Goal: Communication & Community: Participate in discussion

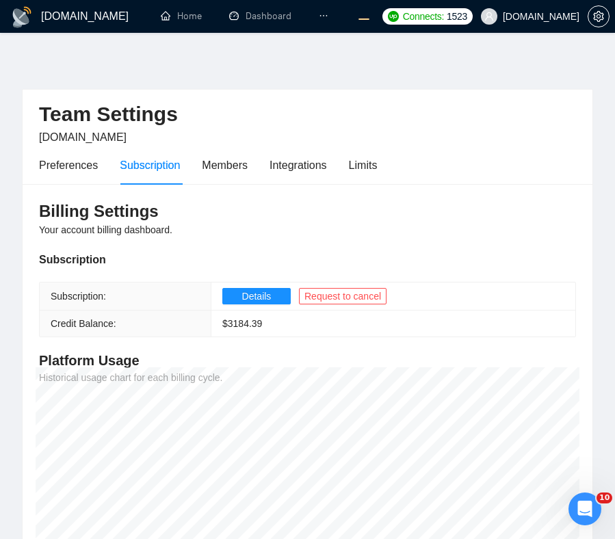
click at [323, 18] on icon "ellipsis" at bounding box center [324, 16] width 10 height 10
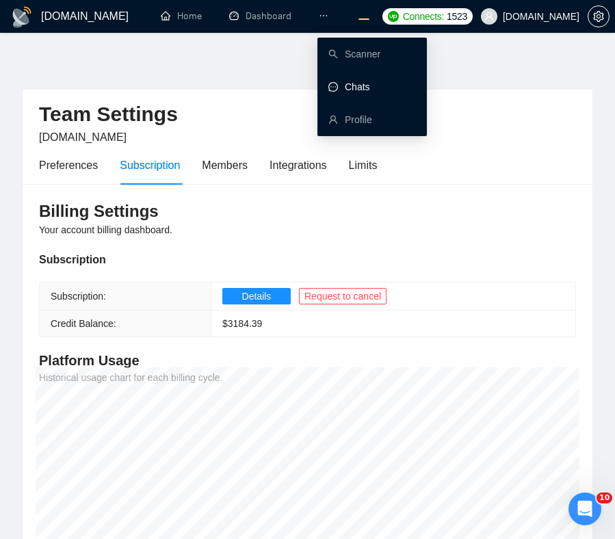
click at [356, 86] on link "Chats" at bounding box center [351, 86] width 47 height 11
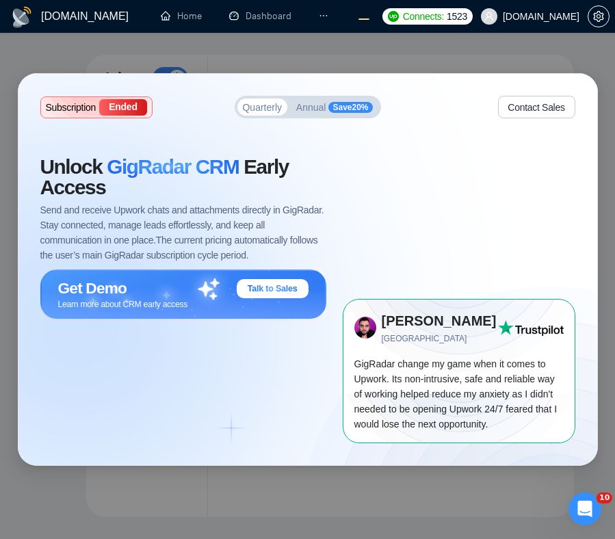
click at [333, 46] on div "Subscription Ended Quarterly Annual Save 20 % Contact Sales Unlock GigRadar CRM…" at bounding box center [307, 269] width 615 height 539
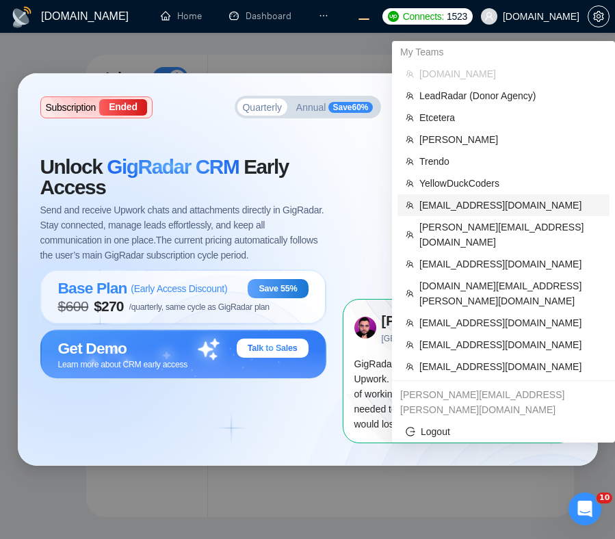
click at [467, 204] on span "[EMAIL_ADDRESS][DOMAIN_NAME]" at bounding box center [510, 205] width 182 height 15
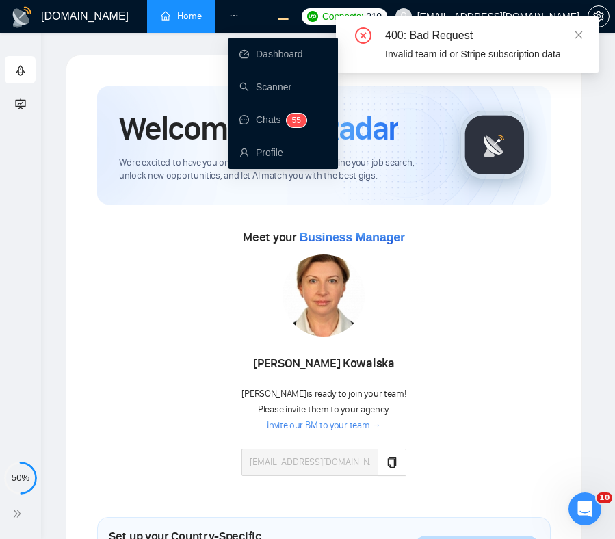
click at [235, 12] on icon "ellipsis" at bounding box center [234, 16] width 10 height 10
click at [258, 119] on link "Chats 5 5" at bounding box center [272, 119] width 67 height 11
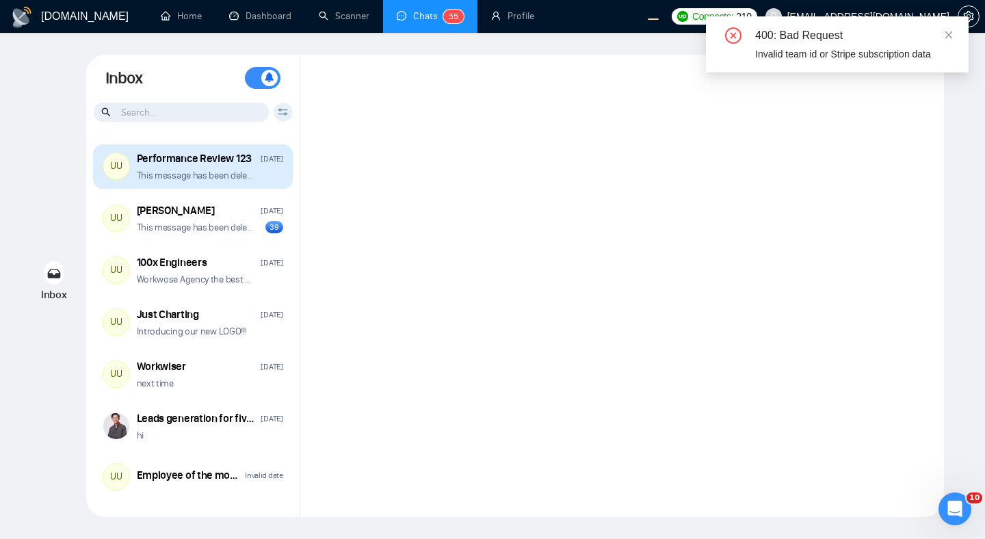
click at [261, 172] on div "This message has been deleted" at bounding box center [210, 175] width 146 height 13
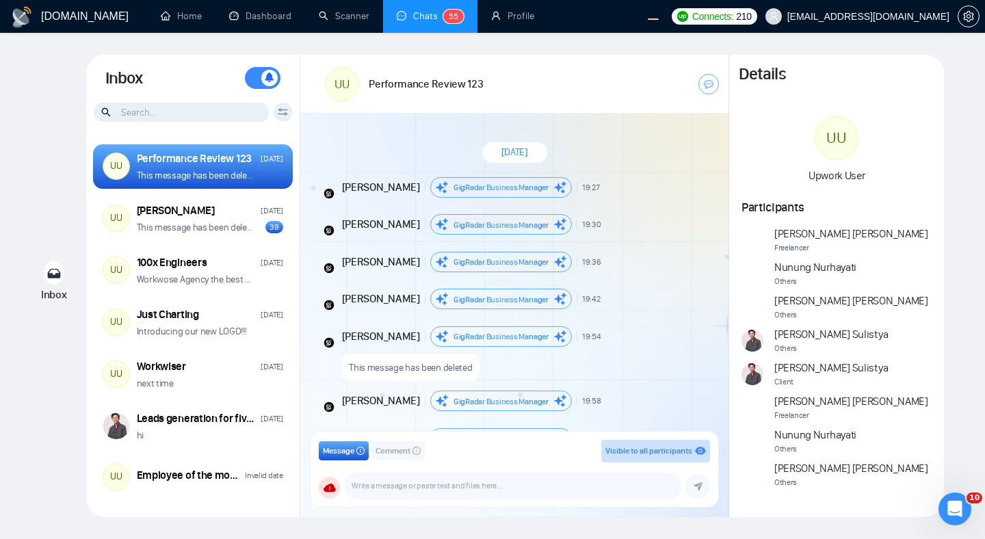
scroll to position [779, 0]
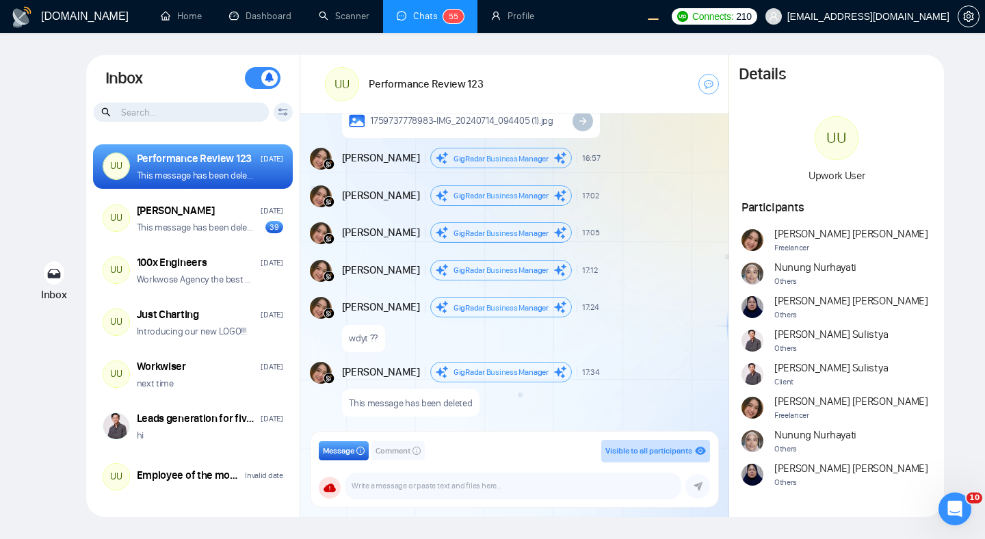
click at [282, 114] on icon at bounding box center [283, 112] width 10 height 8
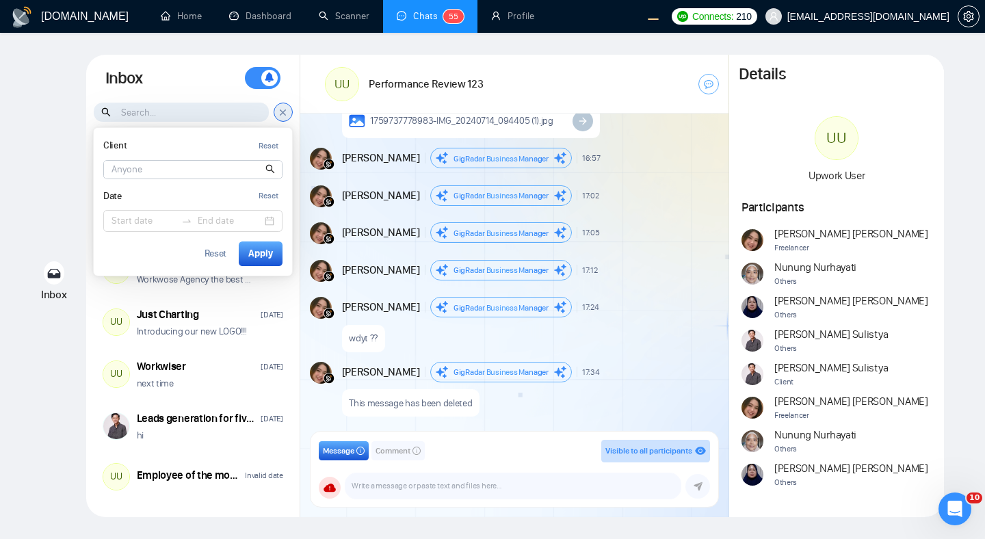
click at [148, 171] on input at bounding box center [193, 170] width 178 height 18
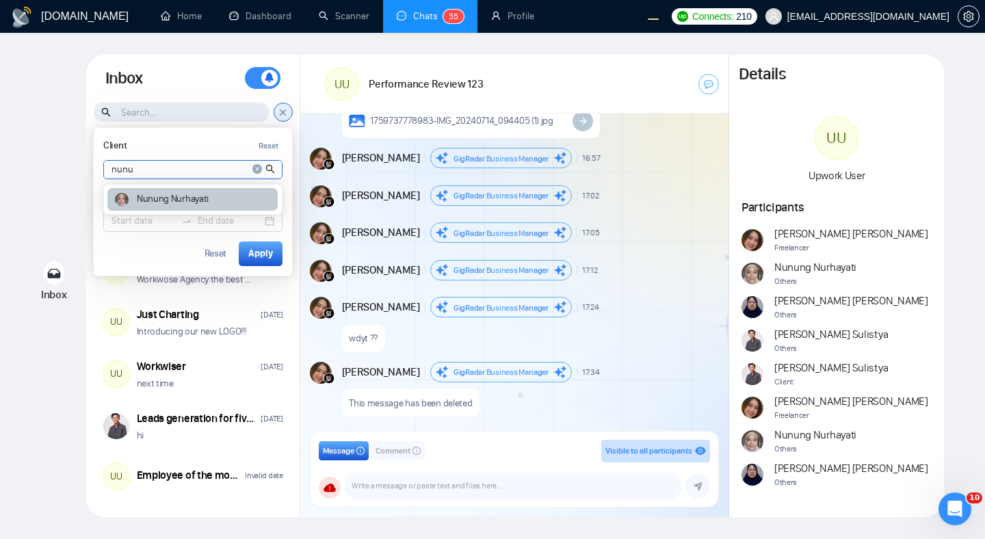
type input "nunu"
click at [149, 200] on article "Nunung Nurhayati" at bounding box center [173, 199] width 72 height 10
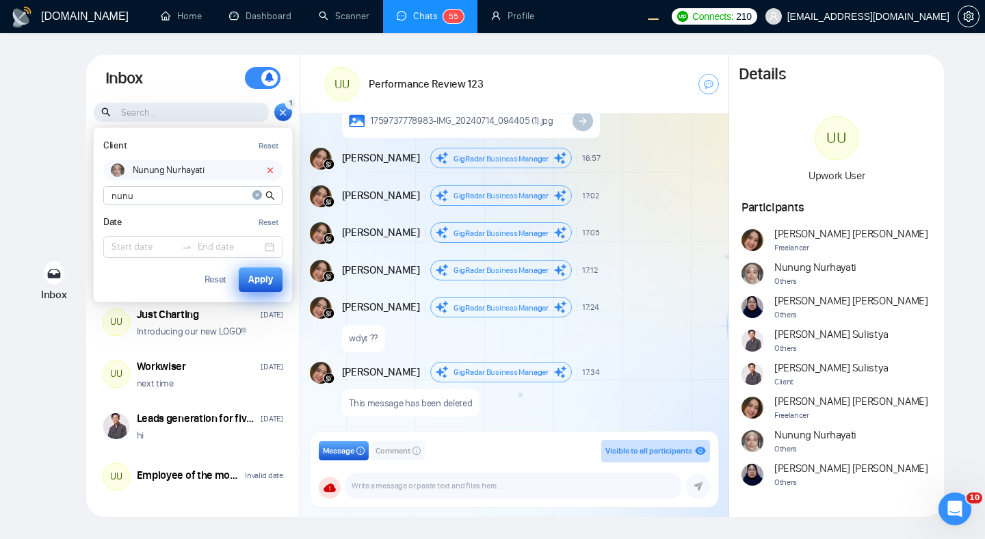
click at [255, 284] on div "Apply" at bounding box center [260, 279] width 25 height 15
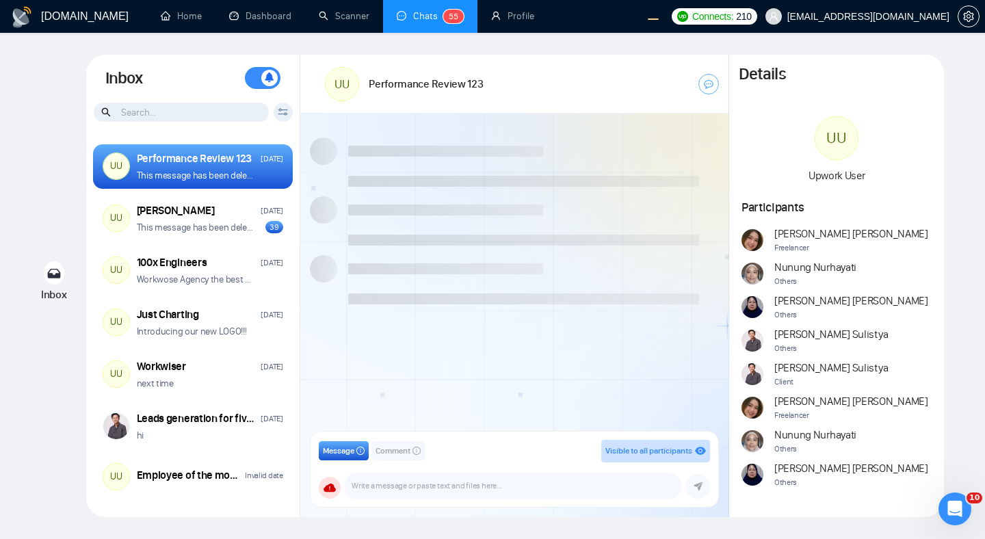
scroll to position [779, 0]
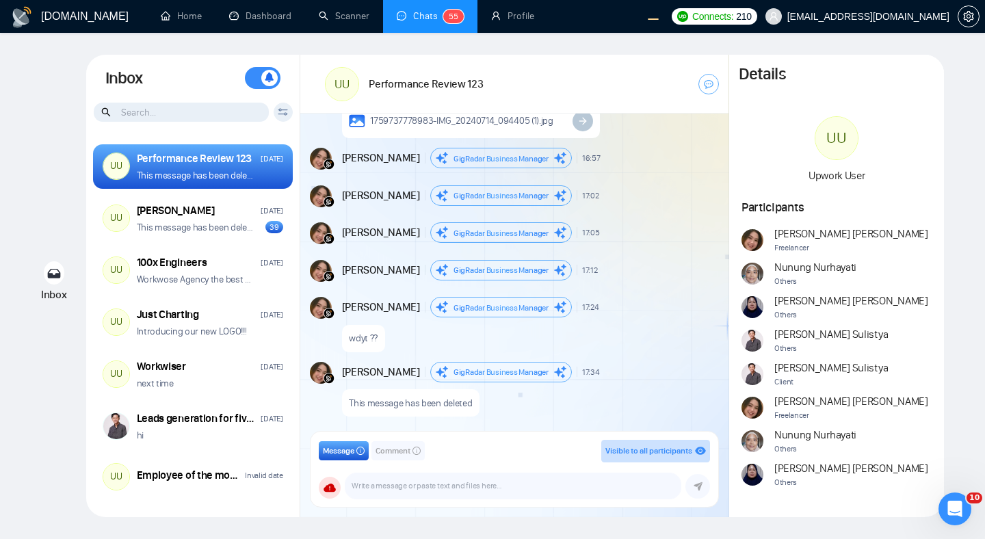
click at [280, 109] on icon at bounding box center [283, 112] width 10 height 8
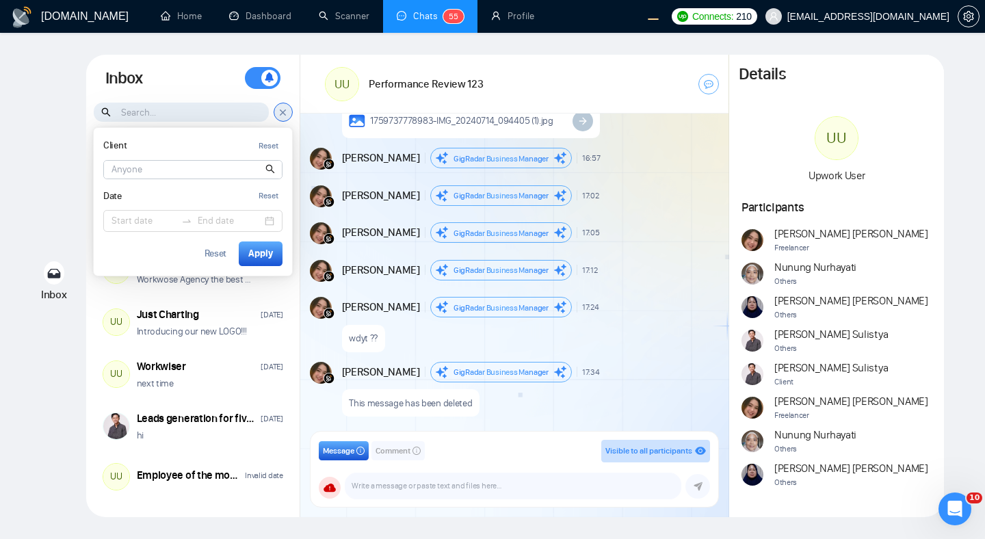
click at [281, 109] on icon at bounding box center [283, 111] width 5 height 5
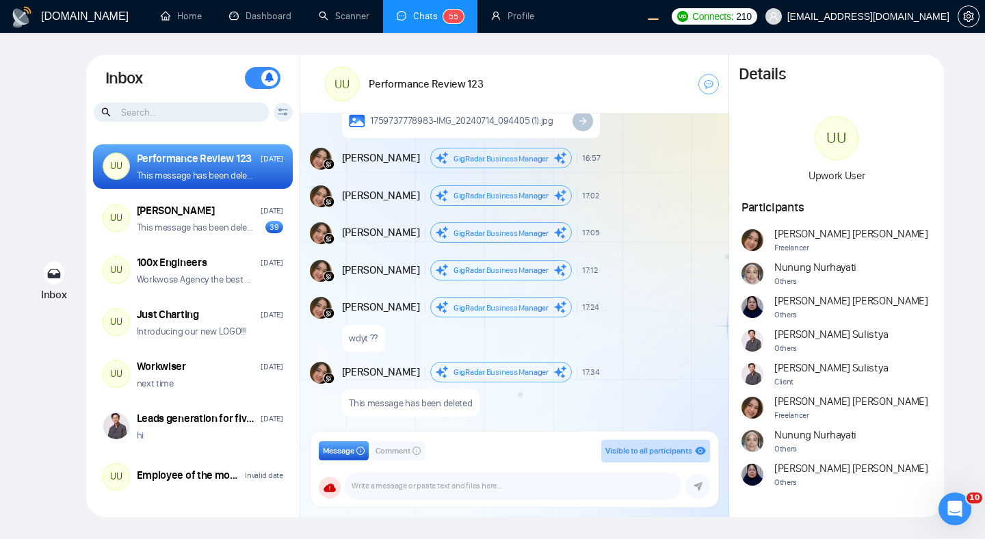
click at [282, 114] on icon at bounding box center [283, 112] width 10 height 8
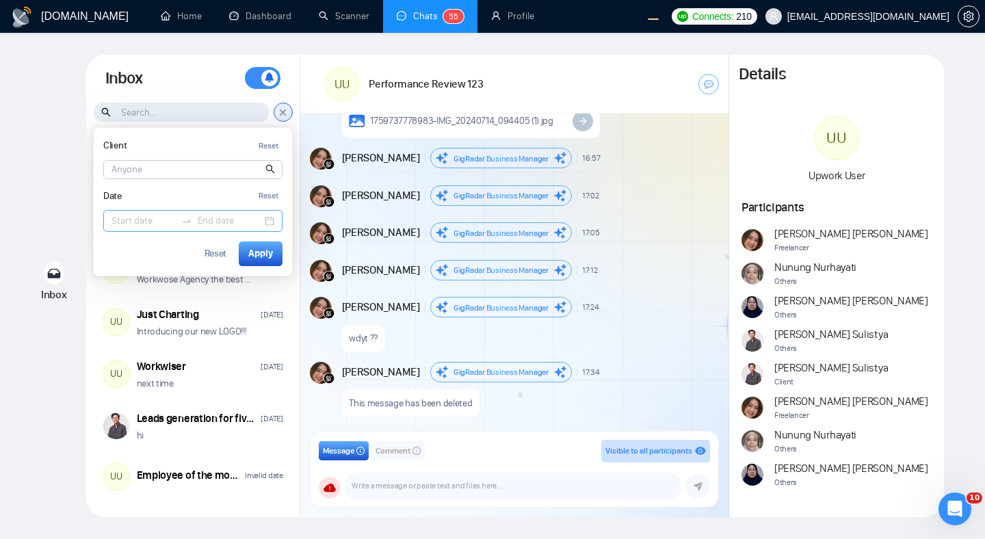
click at [131, 226] on input at bounding box center [144, 220] width 64 height 15
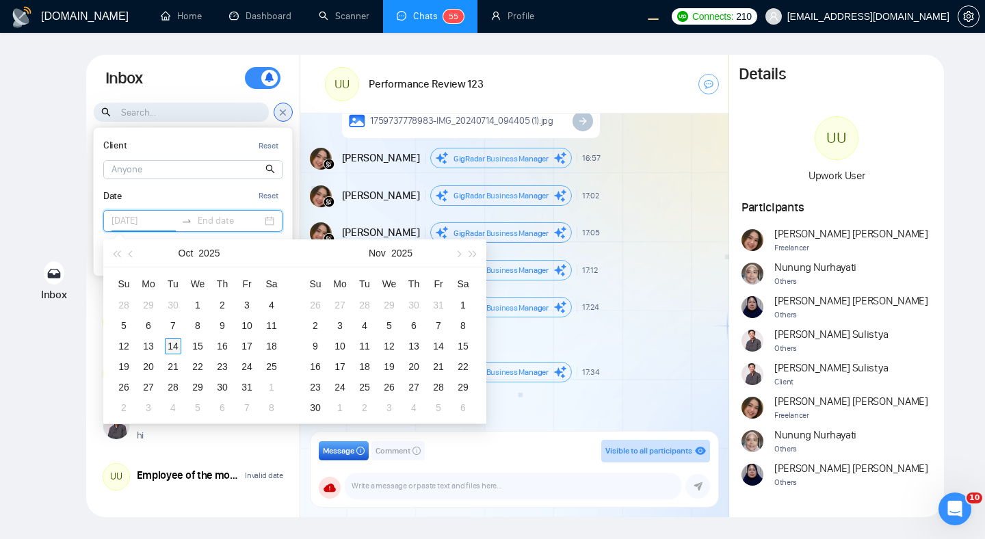
type input "2025-10-14"
click at [174, 346] on div "14" at bounding box center [173, 346] width 16 height 16
type input "2025-10-18"
click at [273, 349] on div "18" at bounding box center [271, 346] width 16 height 16
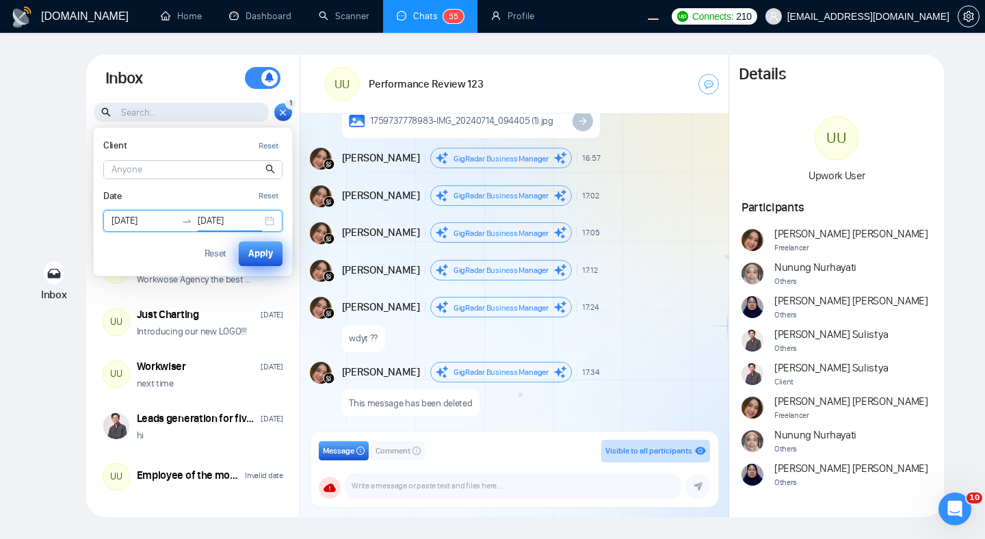
click at [264, 252] on div "Apply" at bounding box center [260, 253] width 25 height 15
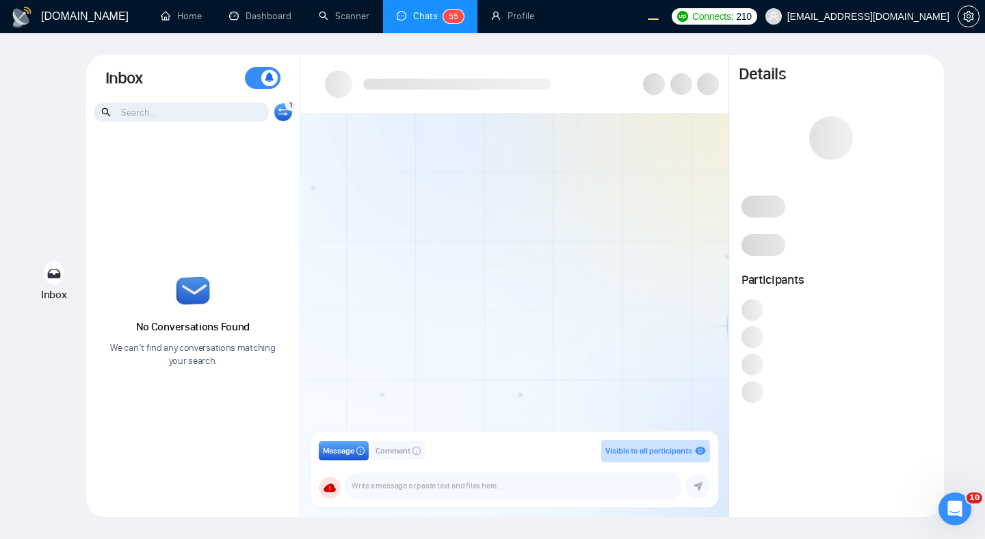
scroll to position [779, 0]
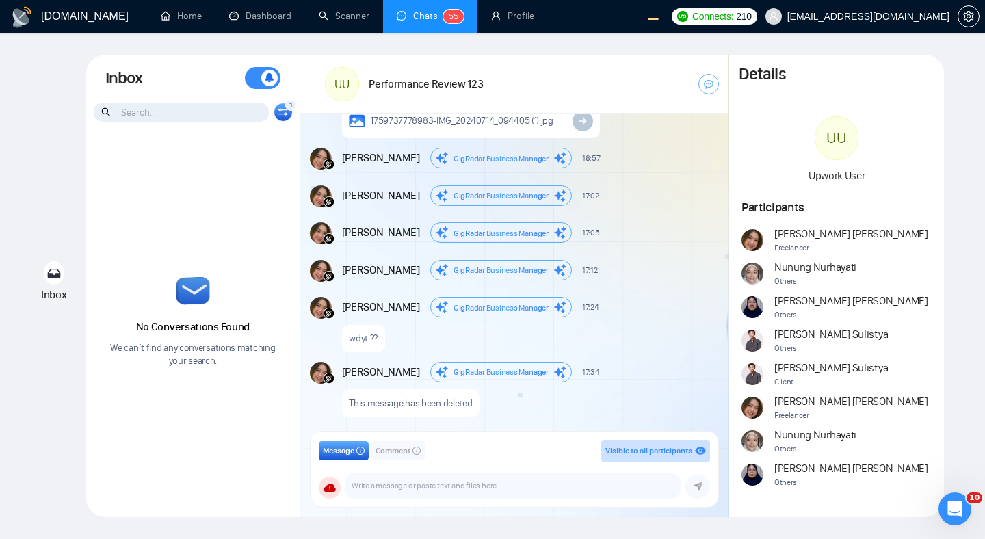
click at [287, 115] on icon at bounding box center [283, 112] width 10 height 8
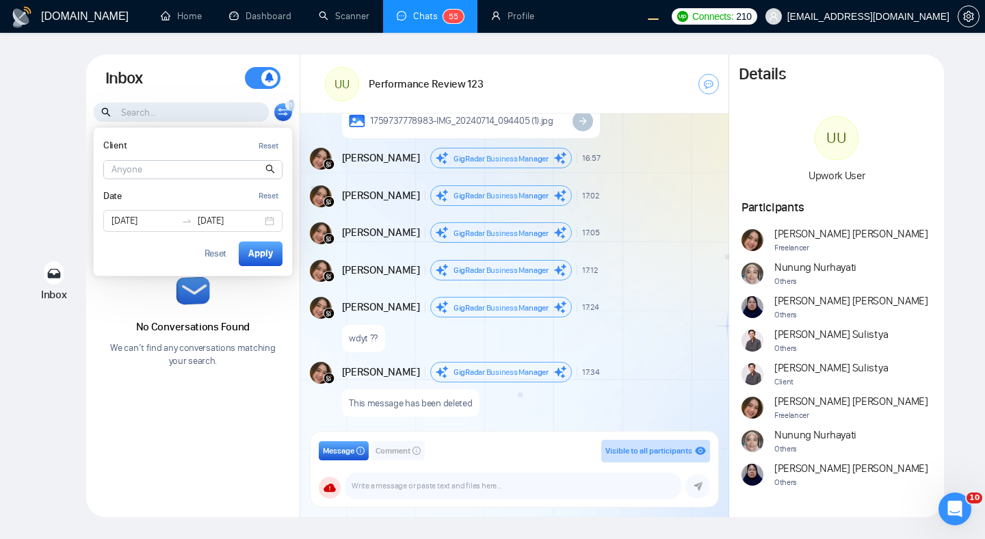
click at [287, 115] on icon at bounding box center [283, 112] width 10 height 8
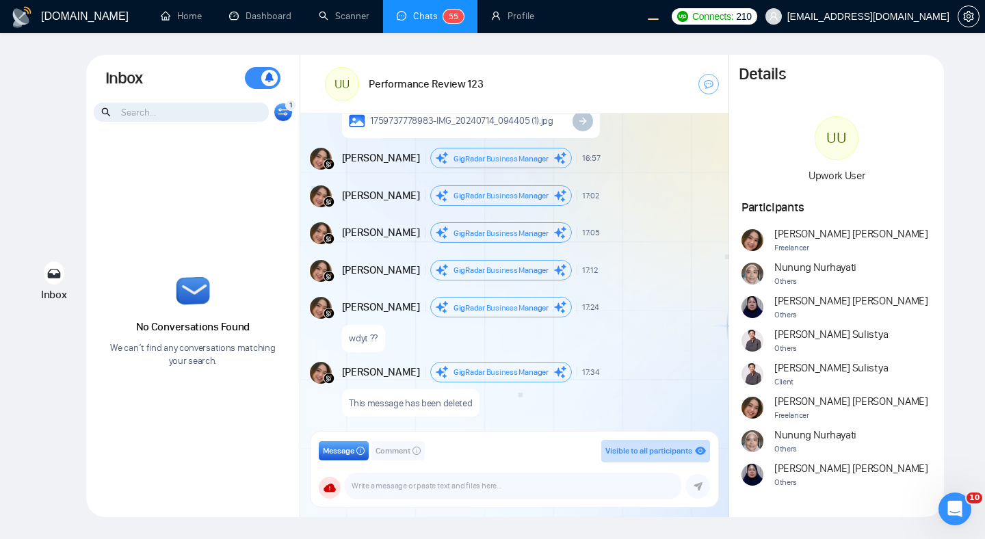
click at [286, 114] on icon at bounding box center [283, 112] width 10 height 8
click at [276, 112] on div "1 Client Reset Date Reset 2025-10-14 2025-10-18 Reset Apply" at bounding box center [283, 112] width 19 height 19
click at [281, 111] on icon at bounding box center [283, 112] width 10 height 8
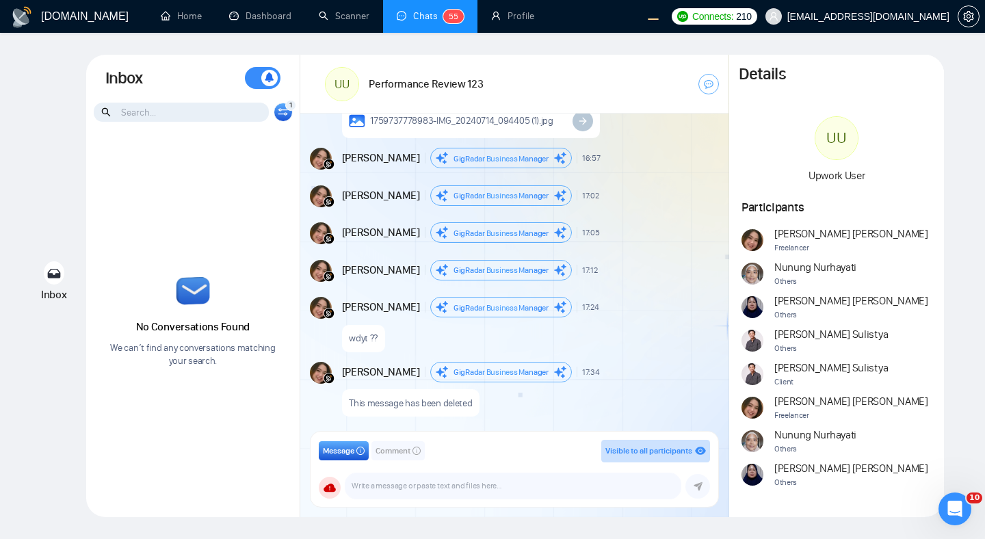
click at [309, 73] on div "UU Performance Review 123" at bounding box center [514, 84] width 428 height 59
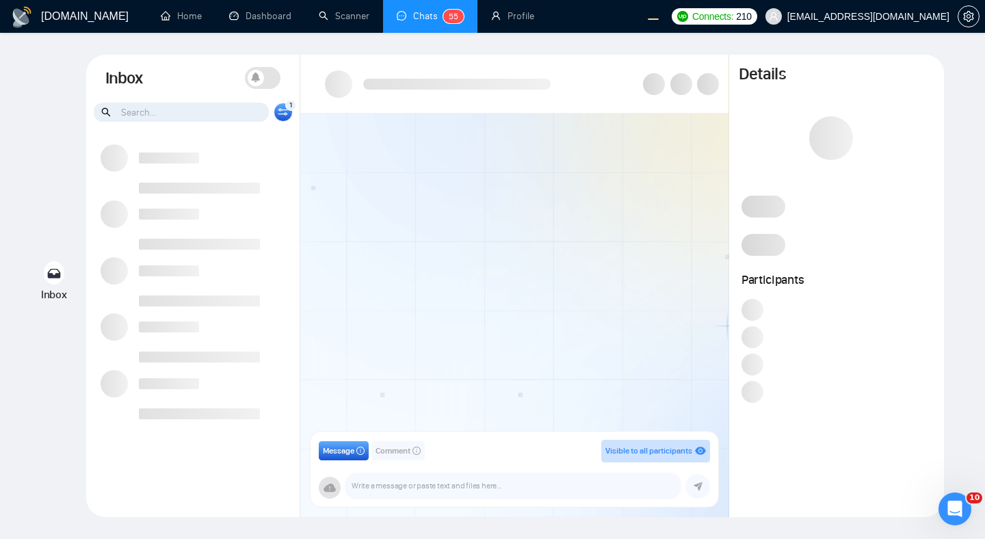
type input "2025-10-14"
type input "2025-10-18"
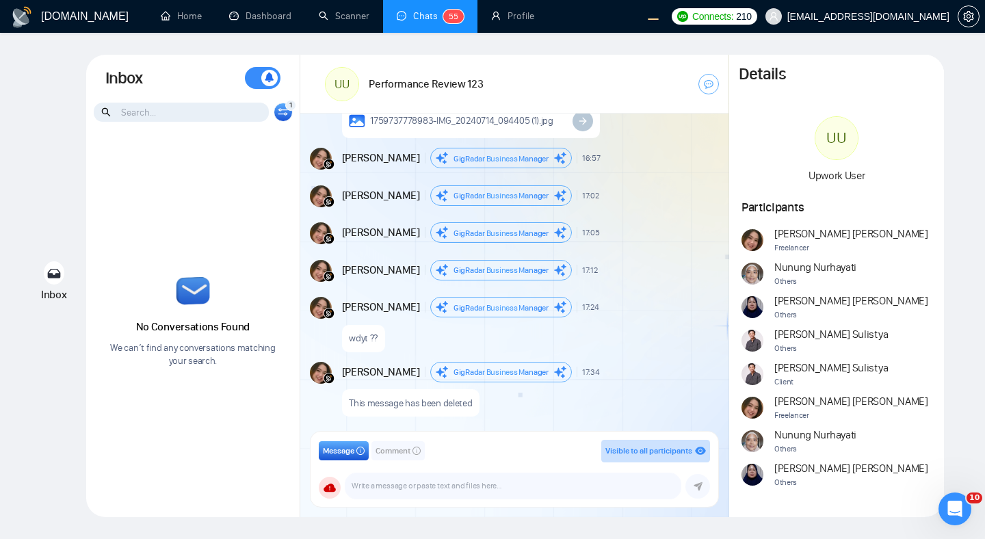
click at [285, 114] on icon at bounding box center [283, 114] width 10 height 3
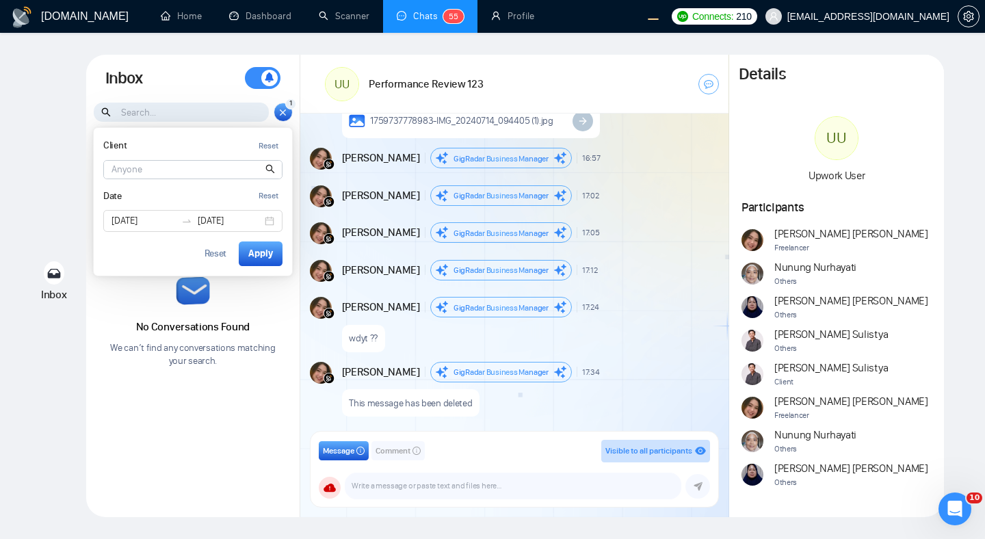
click at [285, 114] on icon at bounding box center [283, 111] width 5 height 5
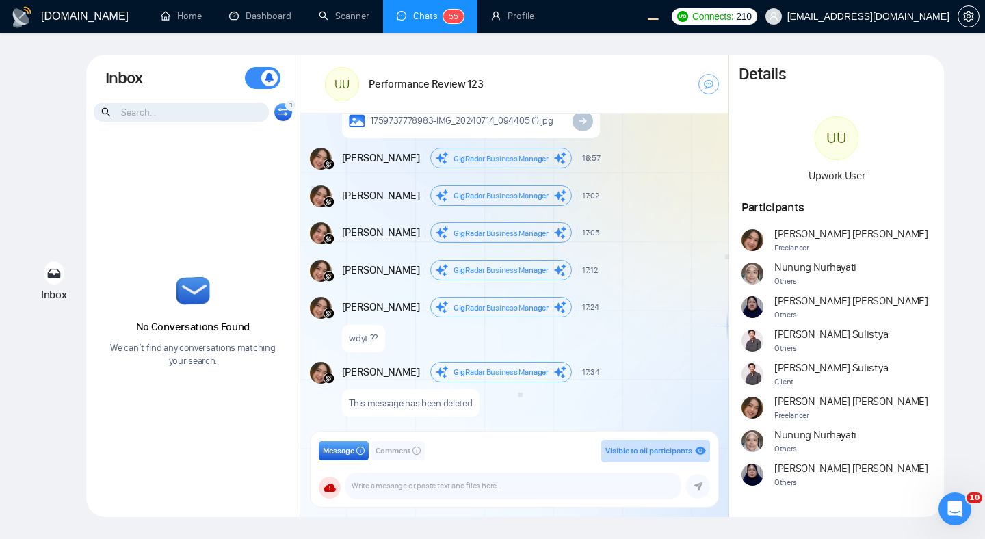
click at [281, 114] on icon at bounding box center [283, 114] width 10 height 3
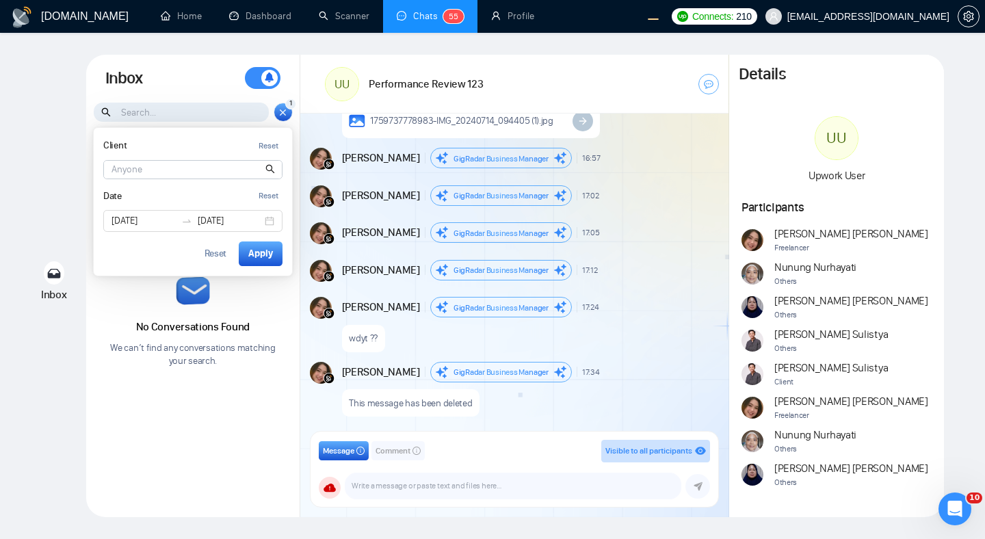
click at [281, 114] on icon at bounding box center [283, 111] width 5 height 5
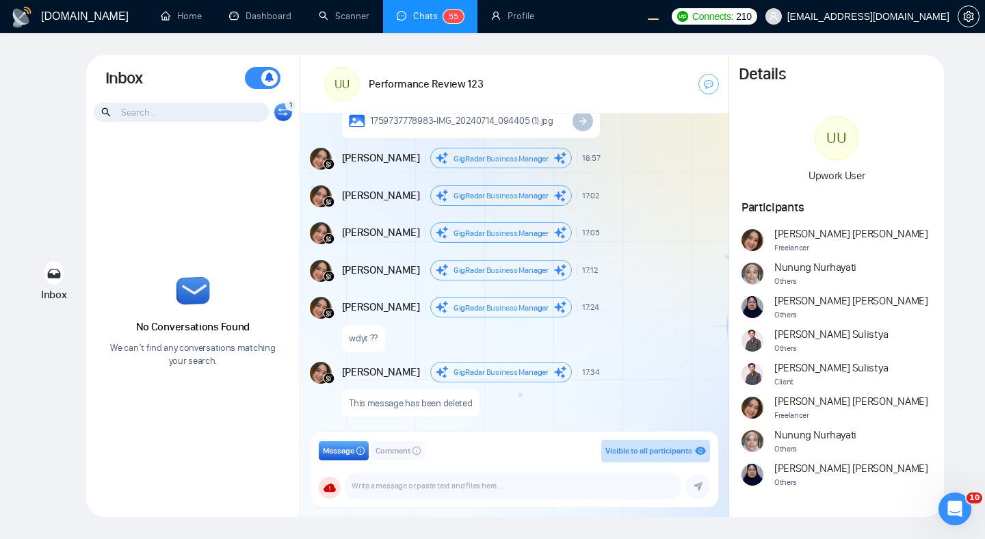
click at [289, 116] on div "1 Client Reset Date Reset 2025-10-14 2025-10-18 Reset Apply" at bounding box center [283, 112] width 19 height 19
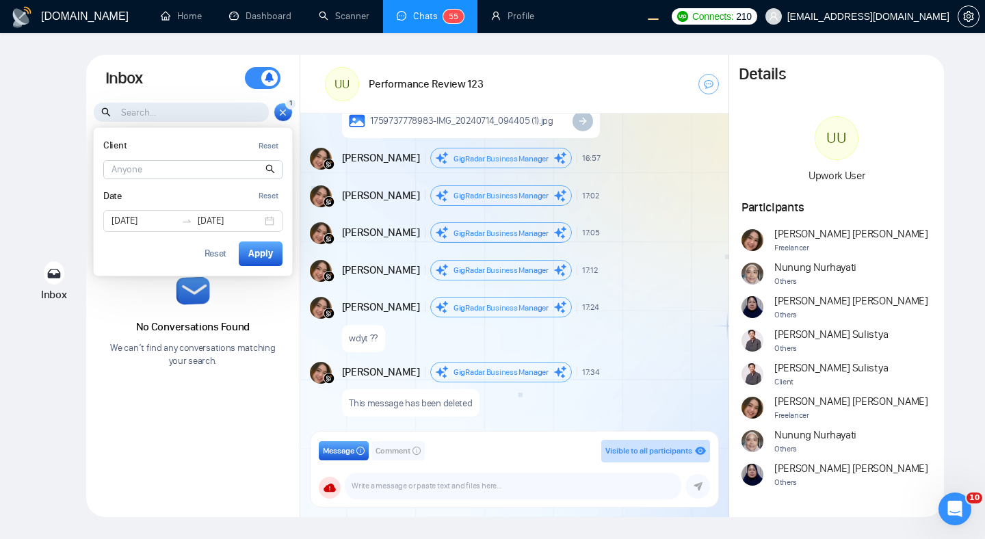
click at [289, 116] on div "1 Client Reset Date Reset 2025-10-14 2025-10-18 Reset Apply" at bounding box center [283, 112] width 19 height 19
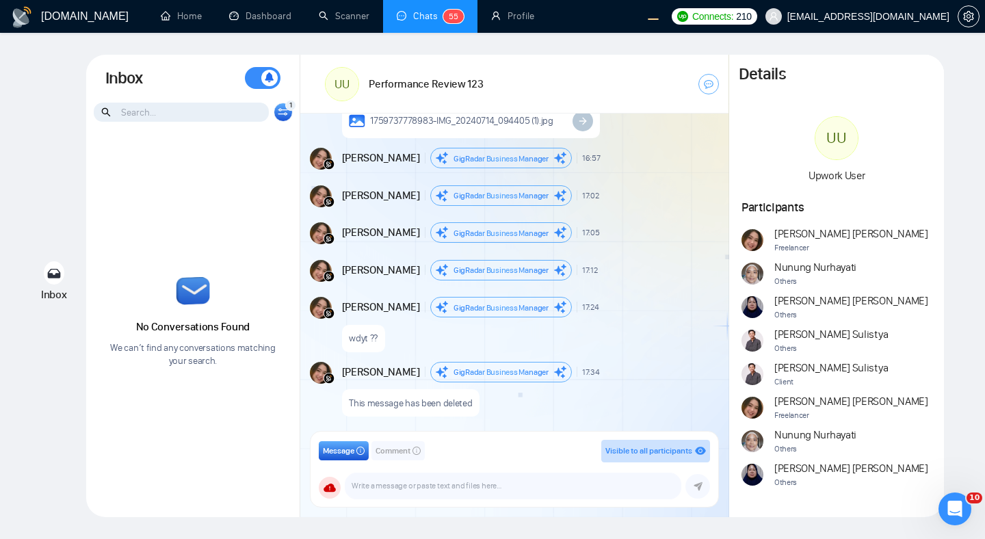
click at [283, 115] on icon at bounding box center [283, 112] width 10 height 8
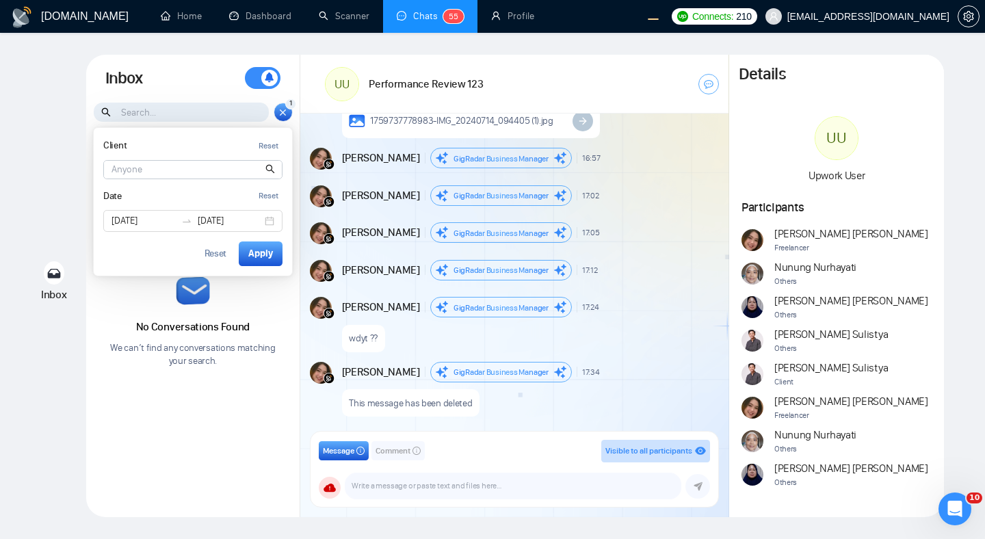
click at [283, 115] on icon at bounding box center [283, 113] width 10 height 12
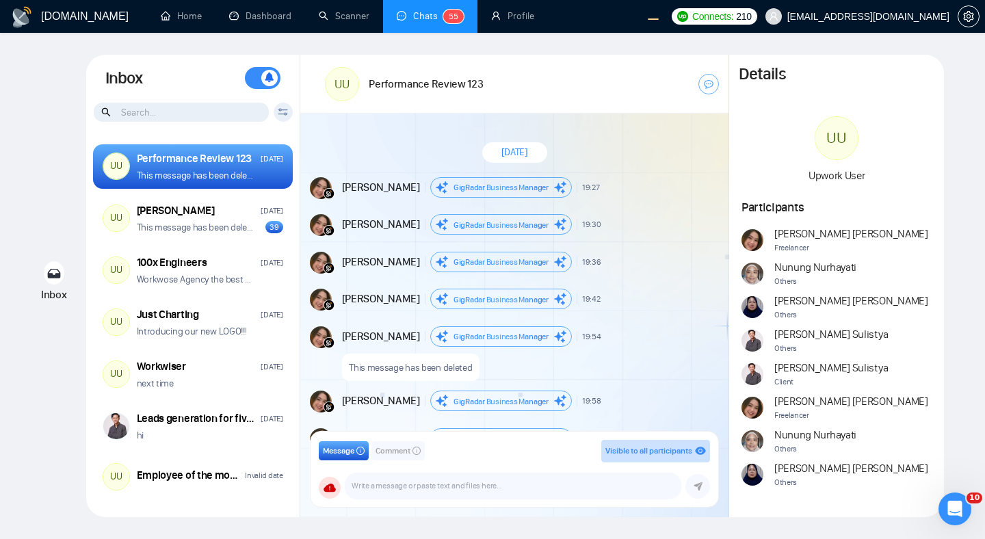
scroll to position [779, 0]
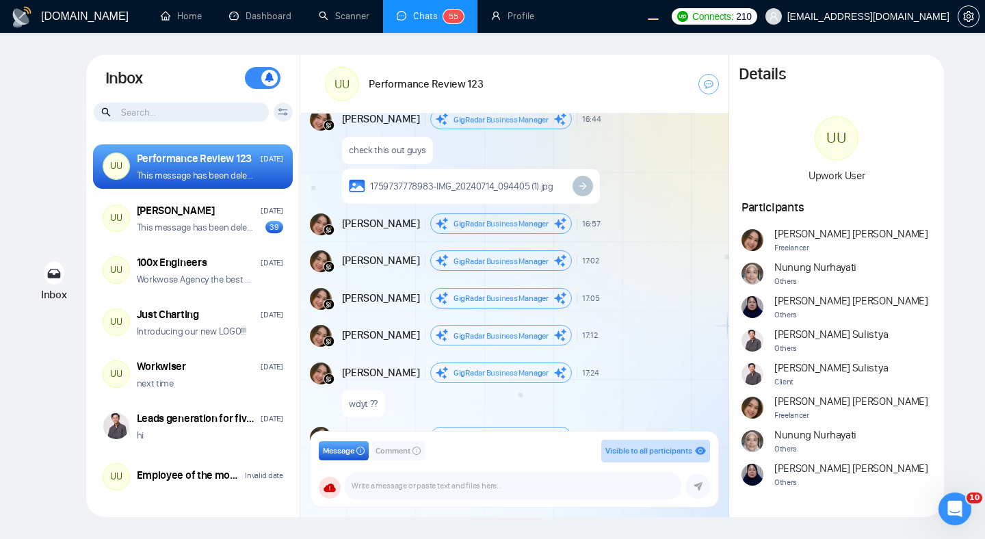
scroll to position [5687, 0]
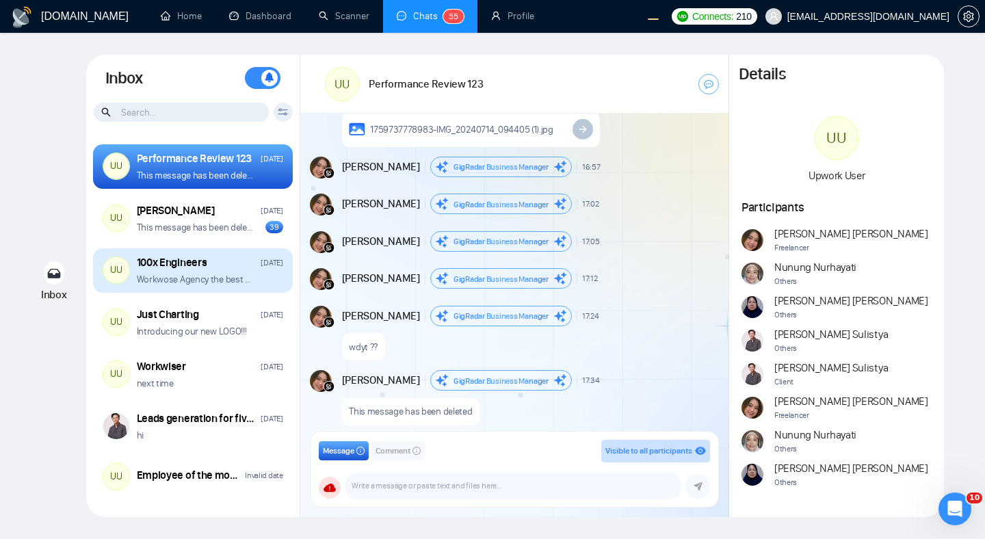
click at [231, 256] on div "100x Engineers [DATE]" at bounding box center [210, 262] width 146 height 15
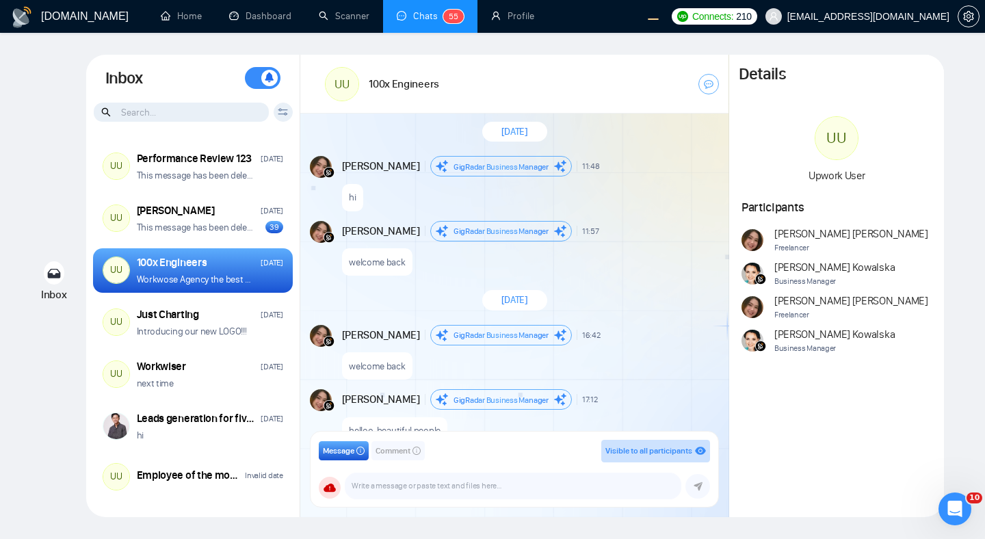
scroll to position [7635, 0]
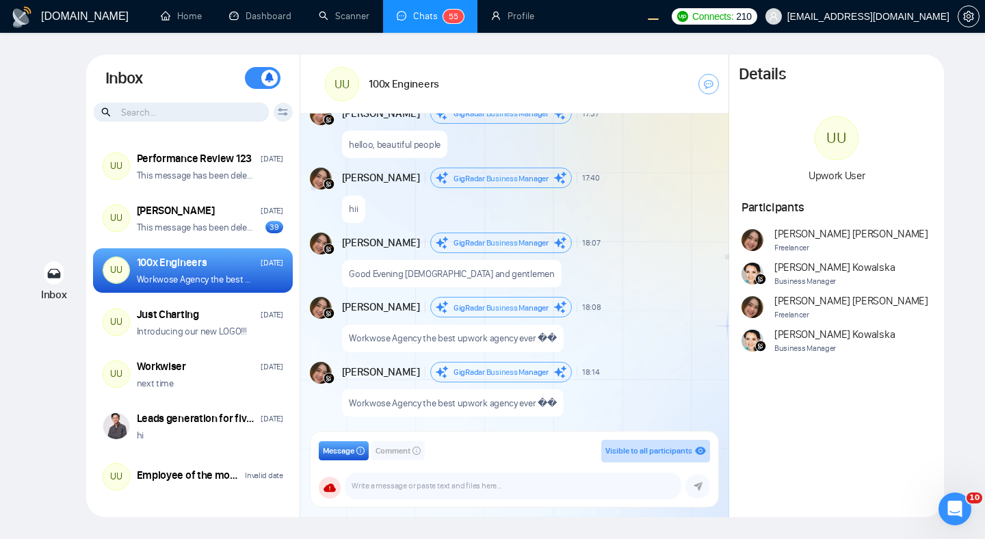
click at [430, 407] on p "Workwose Agency the best upwork agency ever ��" at bounding box center [452, 403] width 207 height 13
click at [670, 233] on div "Andrian Marsella GigRadar Business Manager 18:07 New Message" at bounding box center [529, 243] width 375 height 21
click at [283, 108] on icon at bounding box center [283, 112] width 10 height 8
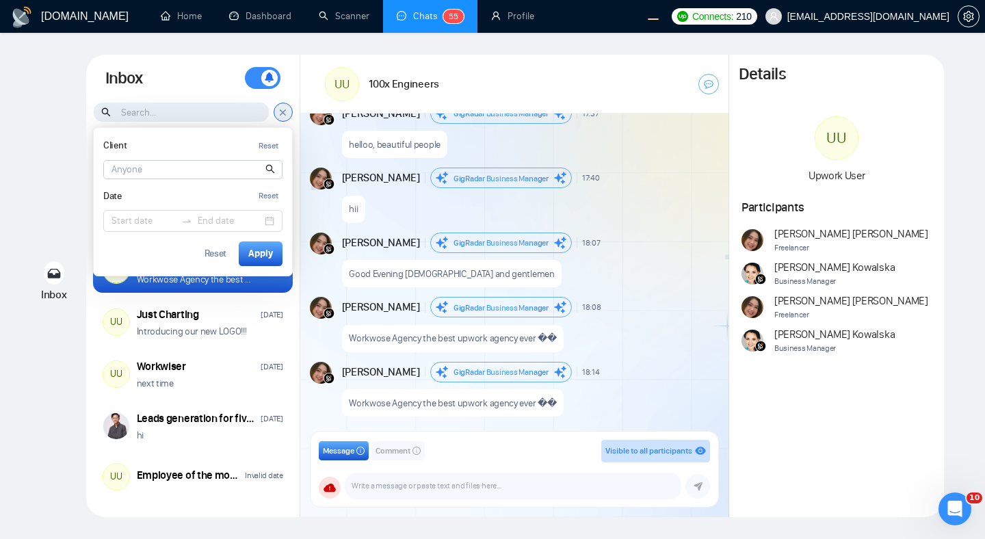
click at [30, 138] on div "Inbox Inbox Turn On Push Notifications Stay updated instantly with real-time al…" at bounding box center [492, 286] width 941 height 463
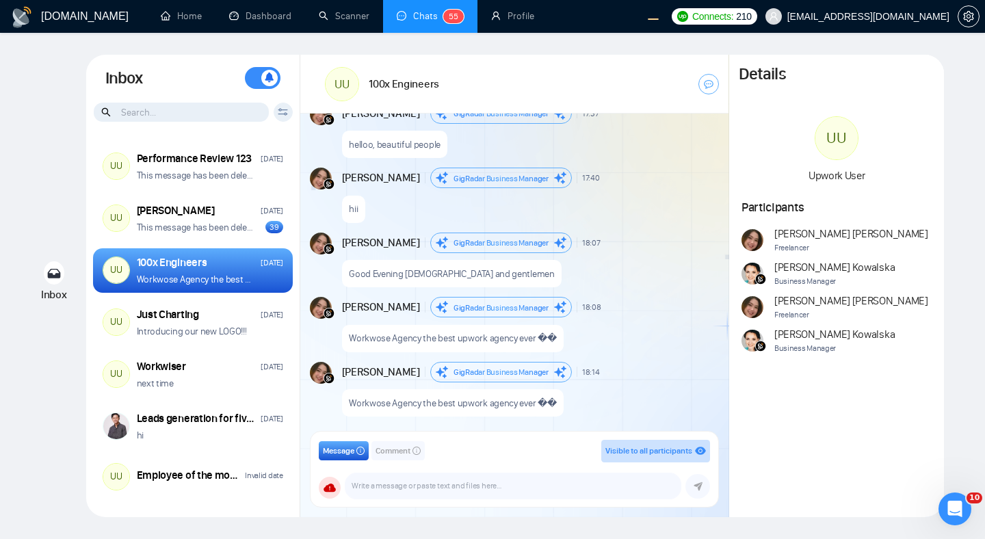
click at [488, 38] on div "GigRadar.io Home Dashboard Scanner Chats 5 5 Profile Connects: 210 workwiseupwo…" at bounding box center [492, 269] width 985 height 539
click at [678, 133] on div "helloo, beautiful people" at bounding box center [529, 141] width 375 height 35
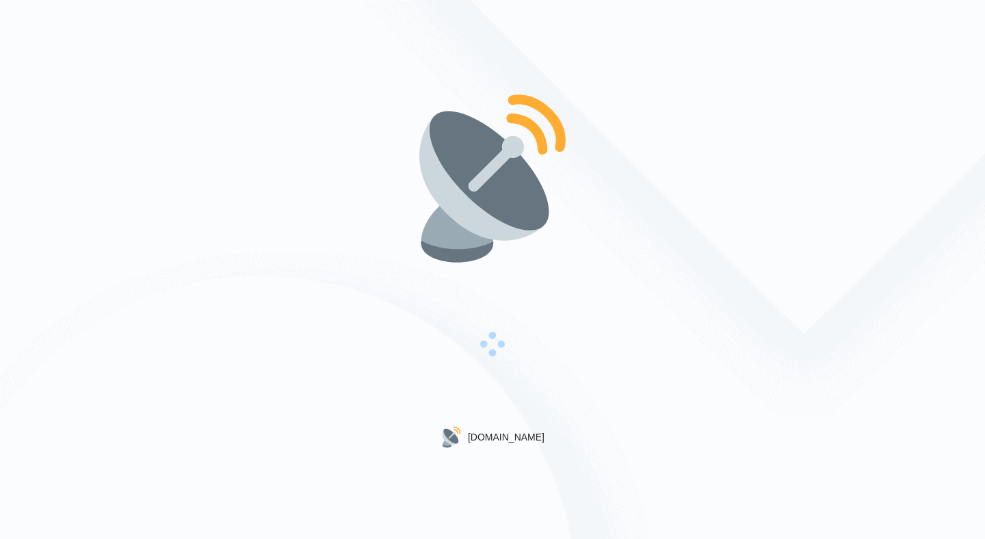
click at [664, 185] on div "[DOMAIN_NAME]" at bounding box center [492, 269] width 985 height 539
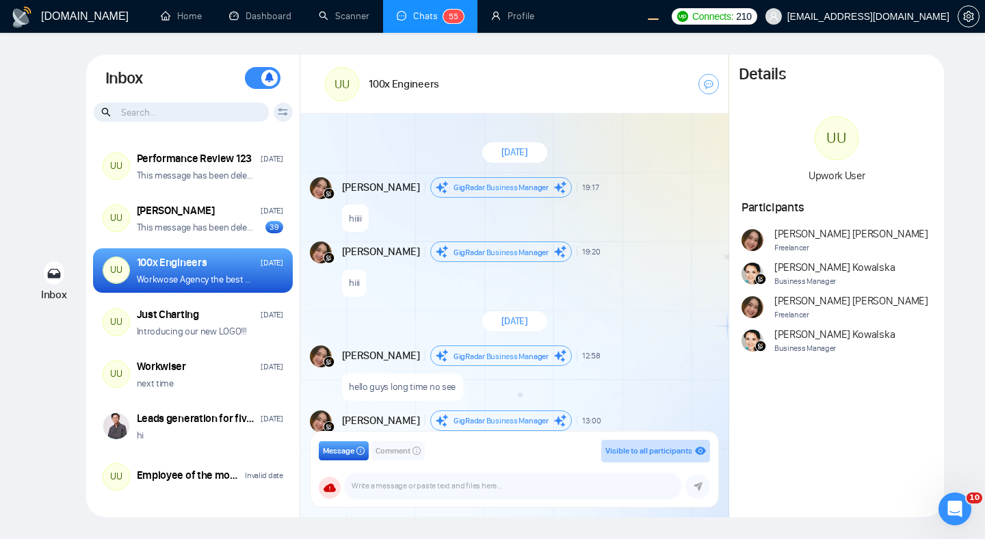
scroll to position [1241, 0]
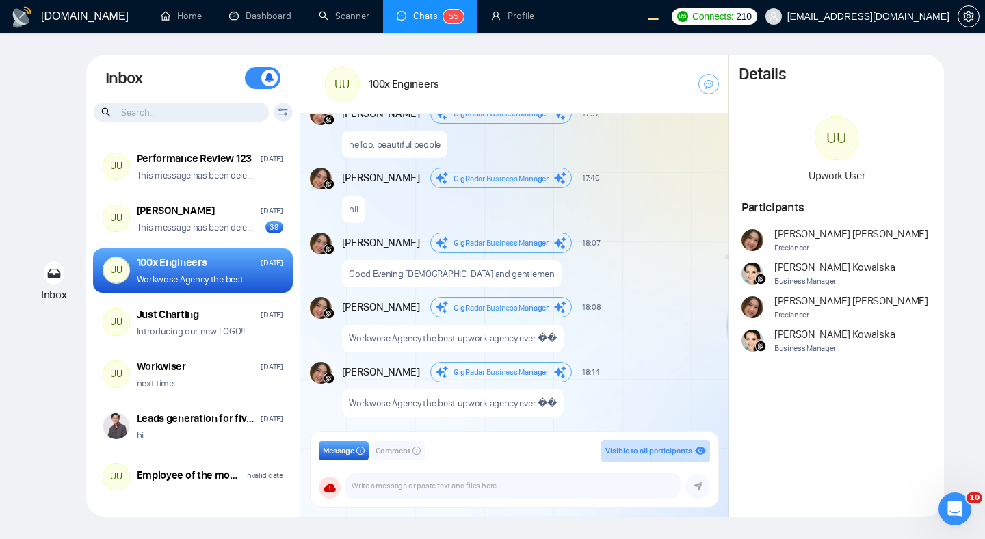
click at [283, 116] on icon at bounding box center [283, 112] width 10 height 8
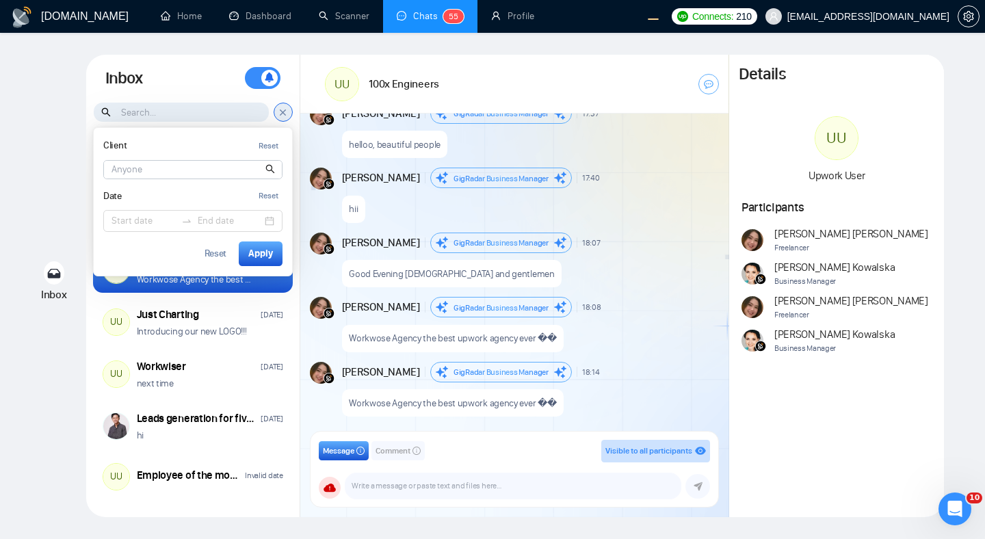
click at [201, 170] on input at bounding box center [193, 170] width 178 height 18
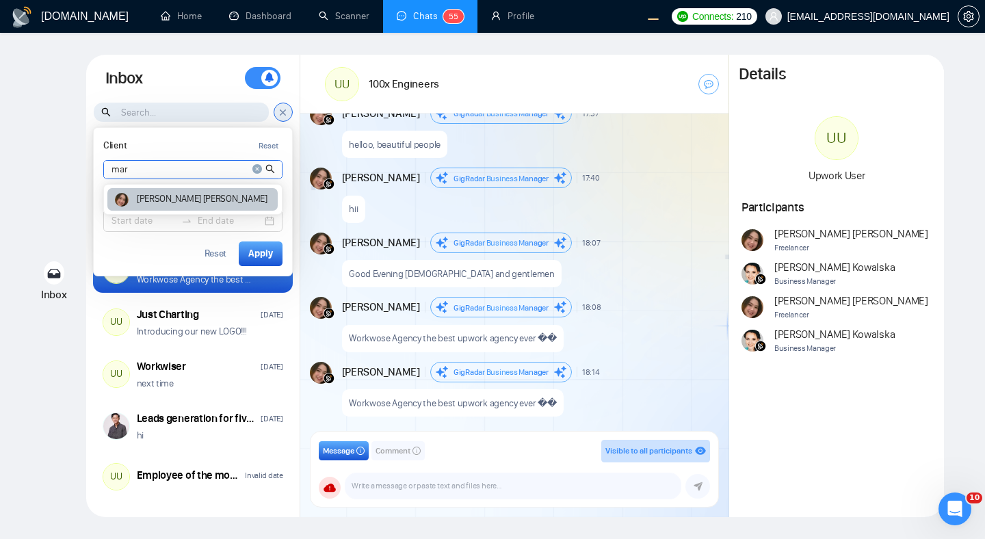
type input "mar"
click at [181, 196] on article "Andrian Marsella" at bounding box center [202, 199] width 131 height 10
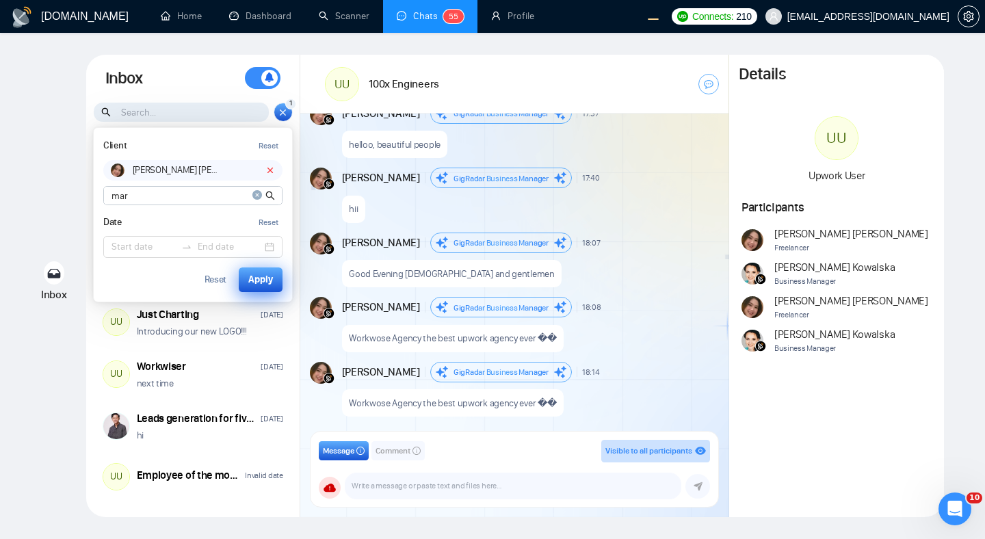
click at [257, 279] on div "Apply" at bounding box center [260, 279] width 25 height 15
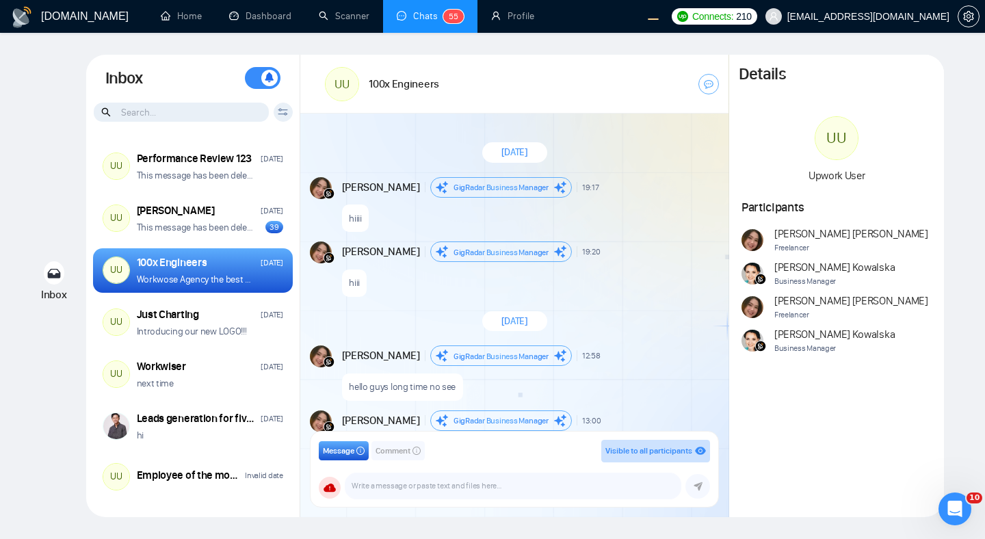
scroll to position [1241, 0]
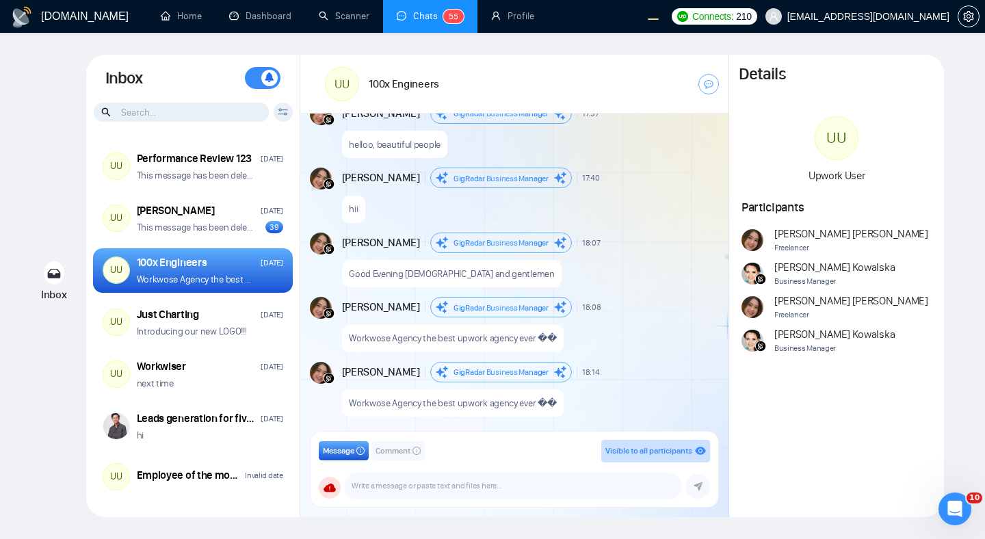
click at [287, 114] on icon at bounding box center [283, 112] width 10 height 8
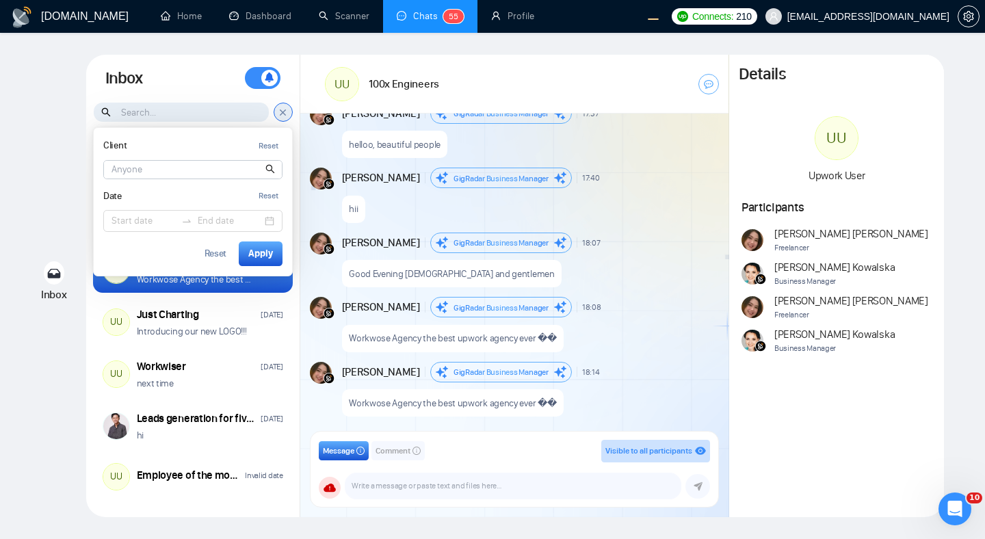
click at [287, 114] on icon at bounding box center [283, 113] width 10 height 12
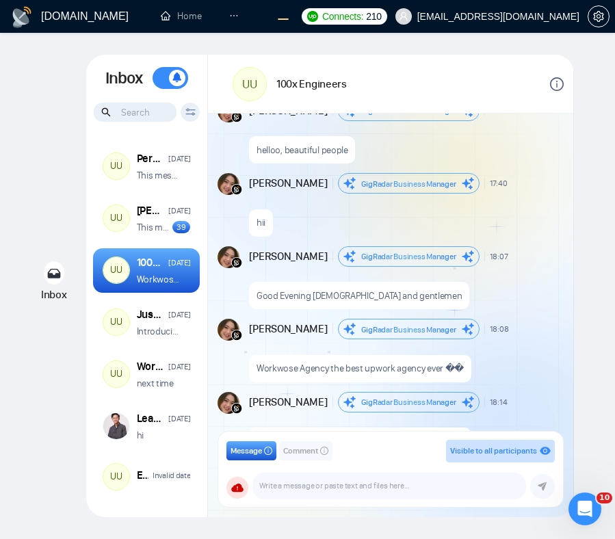
scroll to position [1405, 0]
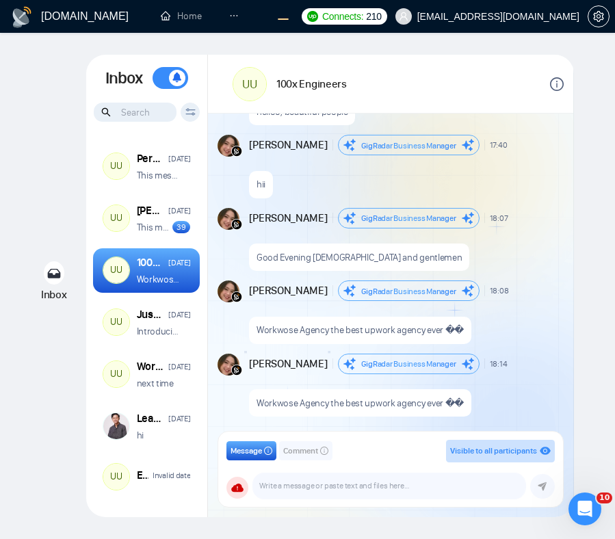
click at [369, 218] on span "GigRadar Business Manager" at bounding box center [408, 218] width 95 height 10
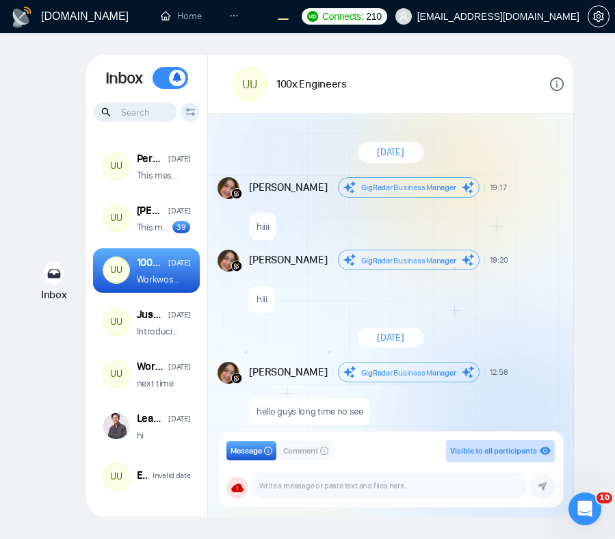
scroll to position [1405, 0]
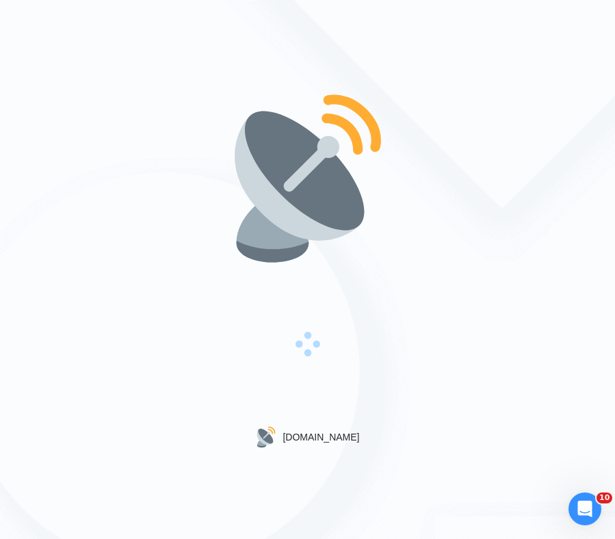
click at [550, 301] on div "[DOMAIN_NAME]" at bounding box center [307, 269] width 615 height 539
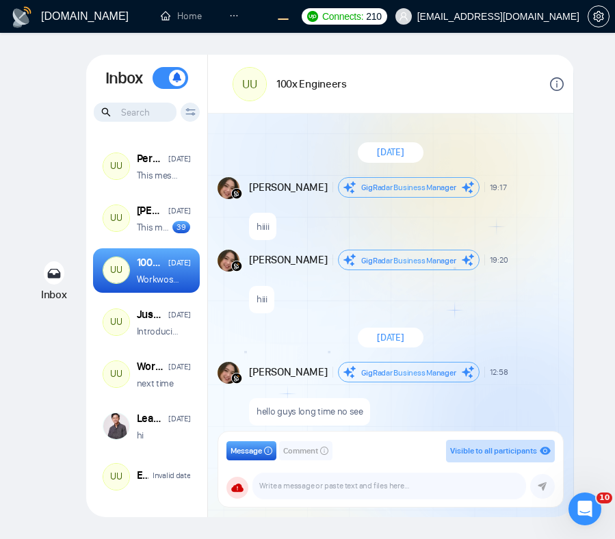
scroll to position [1405, 0]
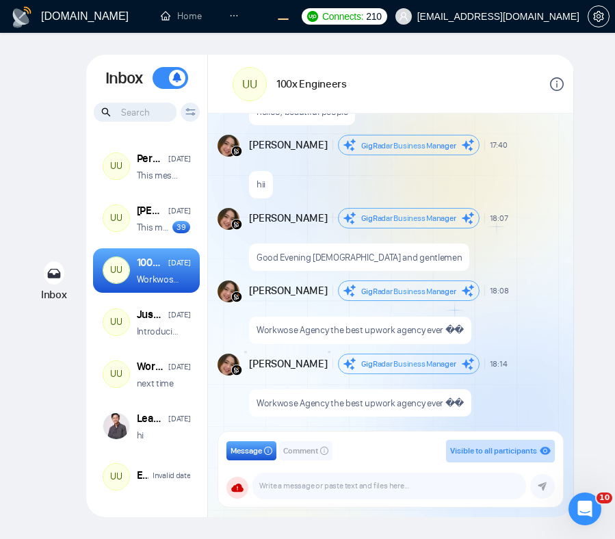
click at [464, 70] on div at bounding box center [487, 83] width 153 height 39
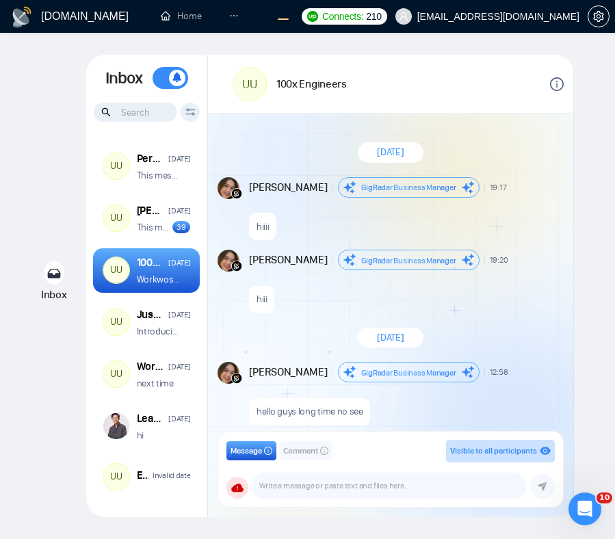
scroll to position [1405, 0]
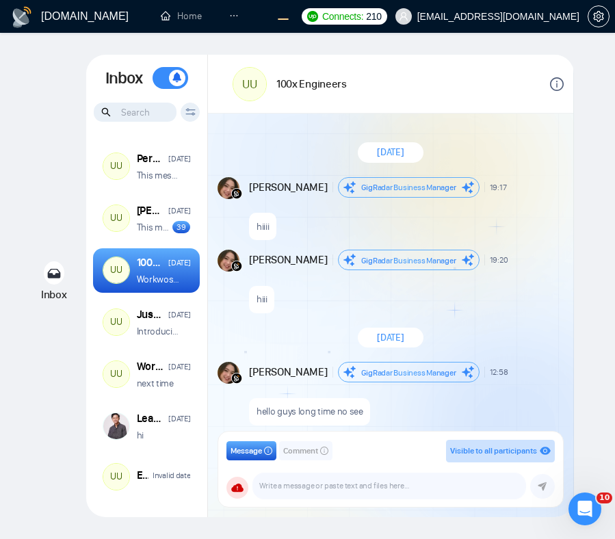
scroll to position [1405, 0]
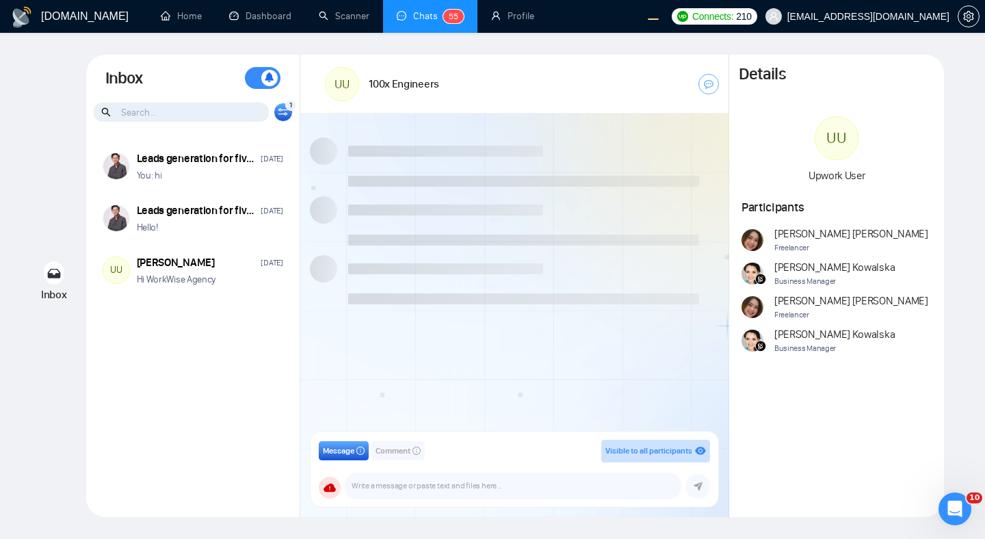
click at [278, 113] on icon at bounding box center [283, 112] width 10 height 8
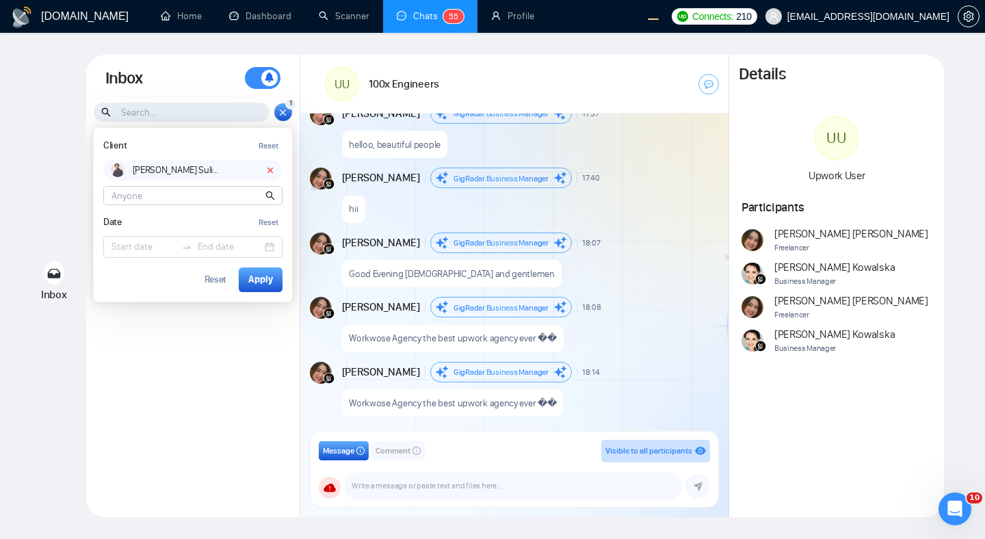
click at [278, 113] on icon at bounding box center [283, 113] width 10 height 12
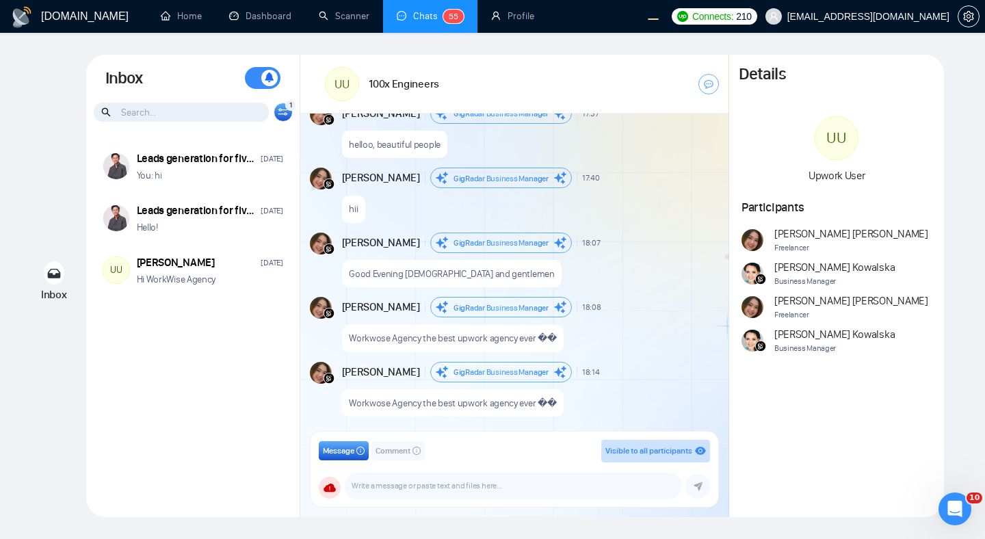
click at [280, 116] on div "1 Client Reset Ari Sulistya Date Reset Reset Apply" at bounding box center [283, 112] width 19 height 19
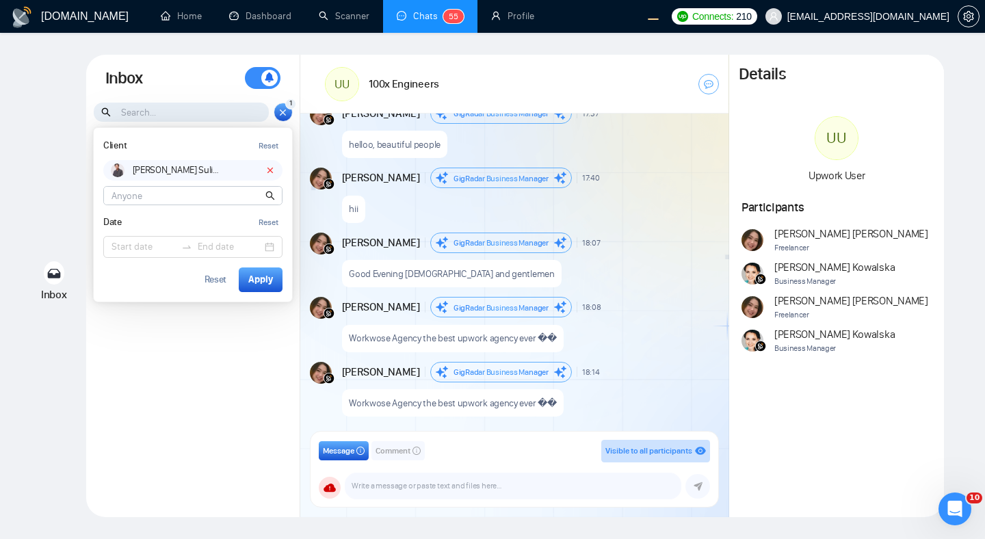
click at [280, 116] on icon at bounding box center [283, 113] width 10 height 12
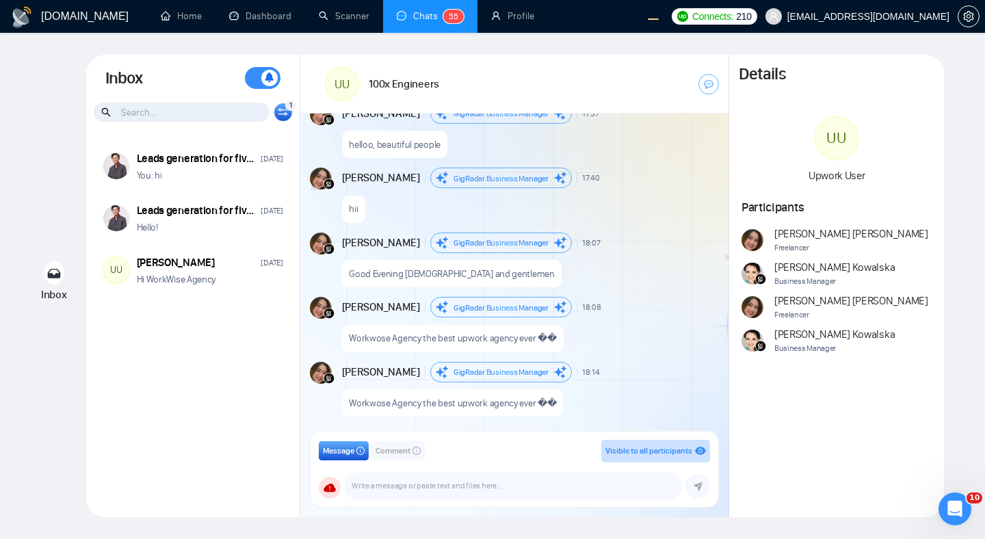
click at [57, 128] on div "Inbox Inbox Turn On Push Notifications Stay updated instantly with real-time al…" at bounding box center [492, 286] width 941 height 463
click at [280, 116] on div "1 Client Reset Ari Sulistya Date Reset Reset Apply" at bounding box center [283, 112] width 19 height 19
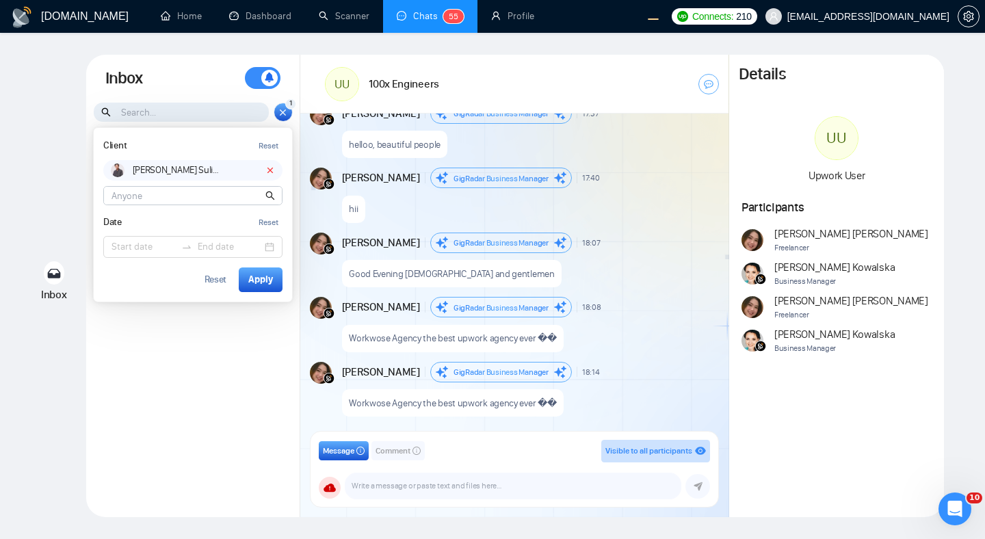
click at [199, 329] on div "Leads generation for fiverr Aug 26 You: hi Leads generation for fiverr Aug 22 H…" at bounding box center [193, 322] width 214 height 371
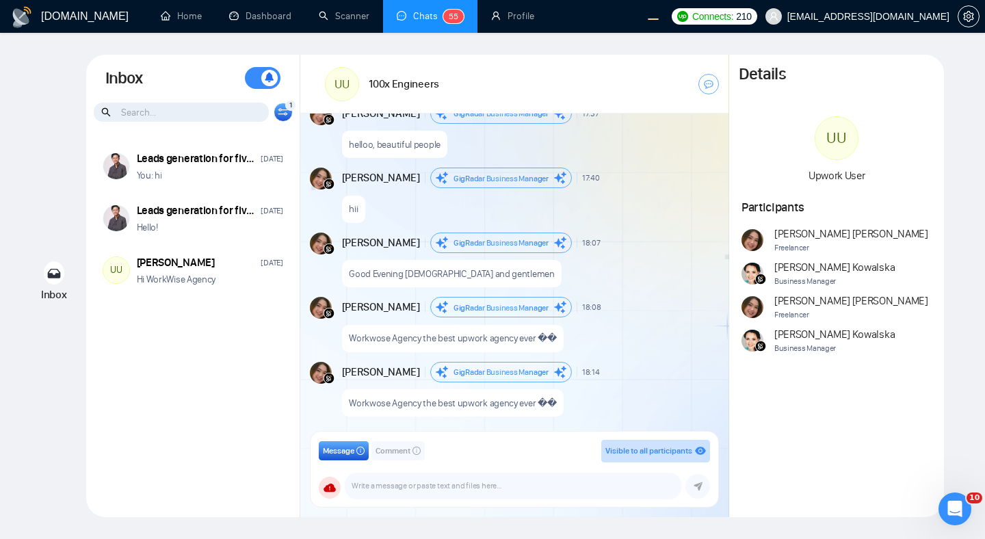
click at [282, 112] on icon at bounding box center [283, 112] width 10 height 8
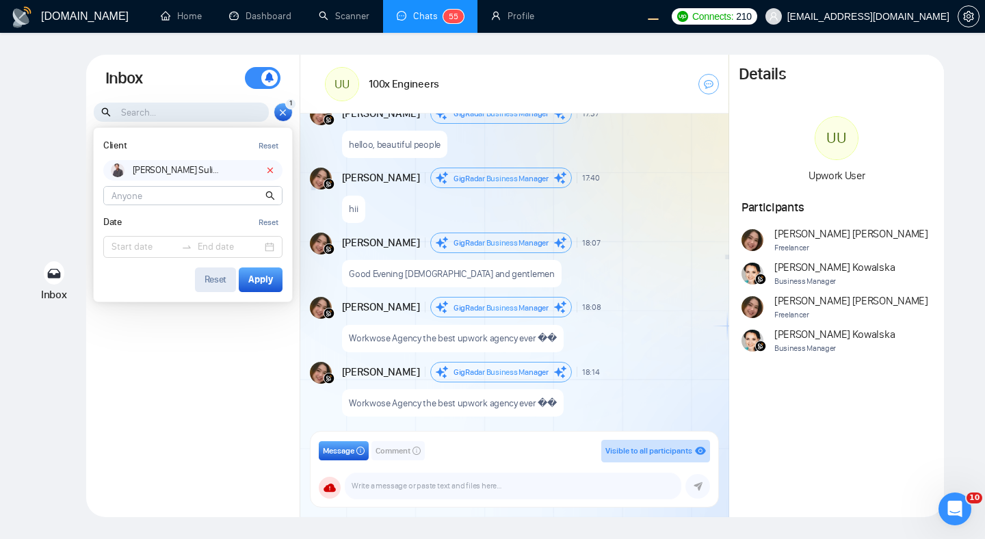
click at [215, 284] on div "Reset" at bounding box center [216, 280] width 23 height 10
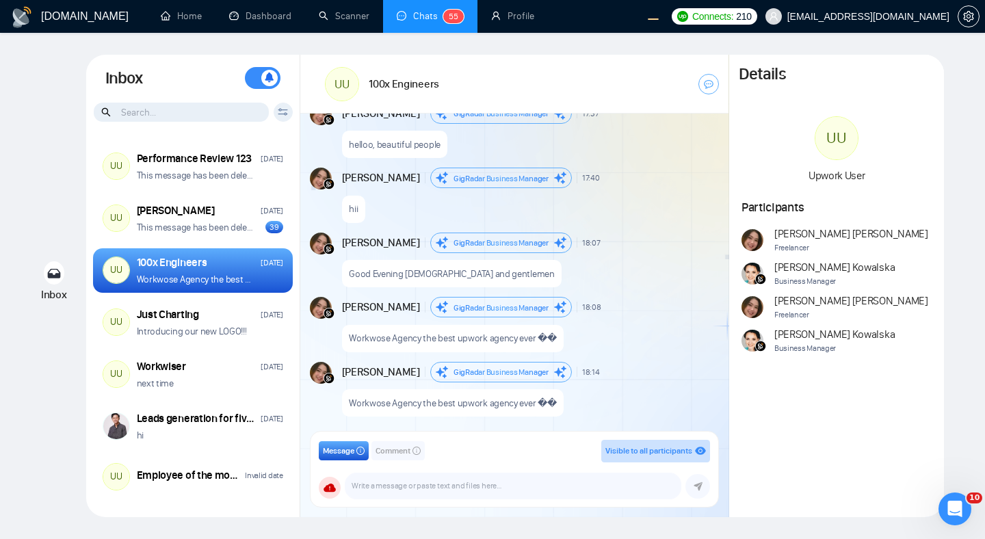
click at [283, 110] on icon at bounding box center [283, 110] width 10 height 3
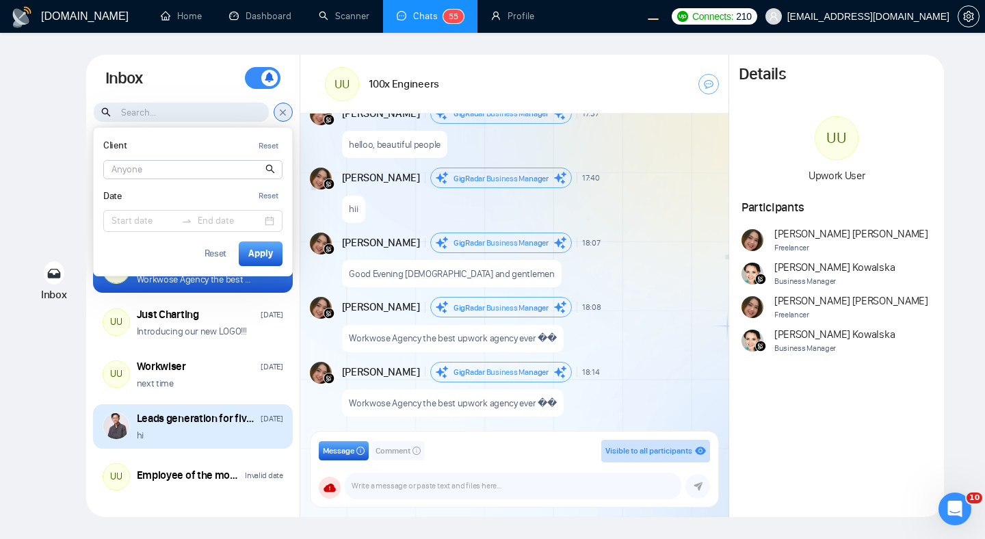
click at [200, 446] on div "Leads generation for fiverr Aug 26 hi" at bounding box center [193, 426] width 200 height 45
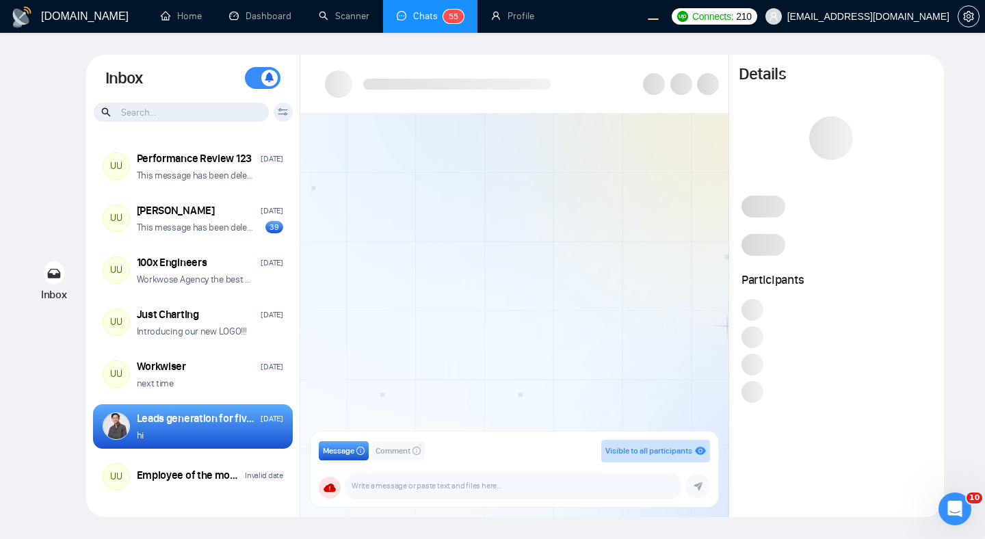
scroll to position [407, 0]
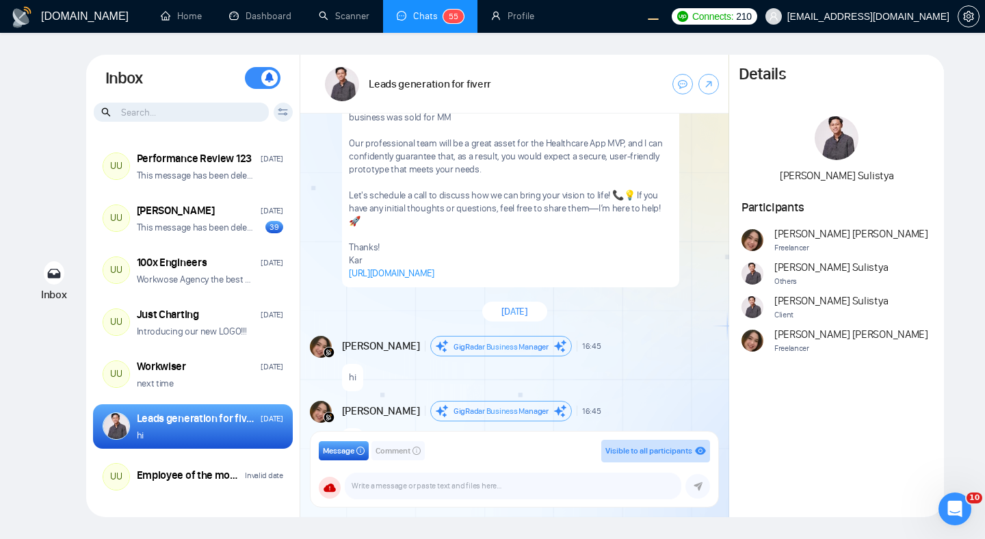
click at [283, 114] on icon at bounding box center [283, 114] width 10 height 3
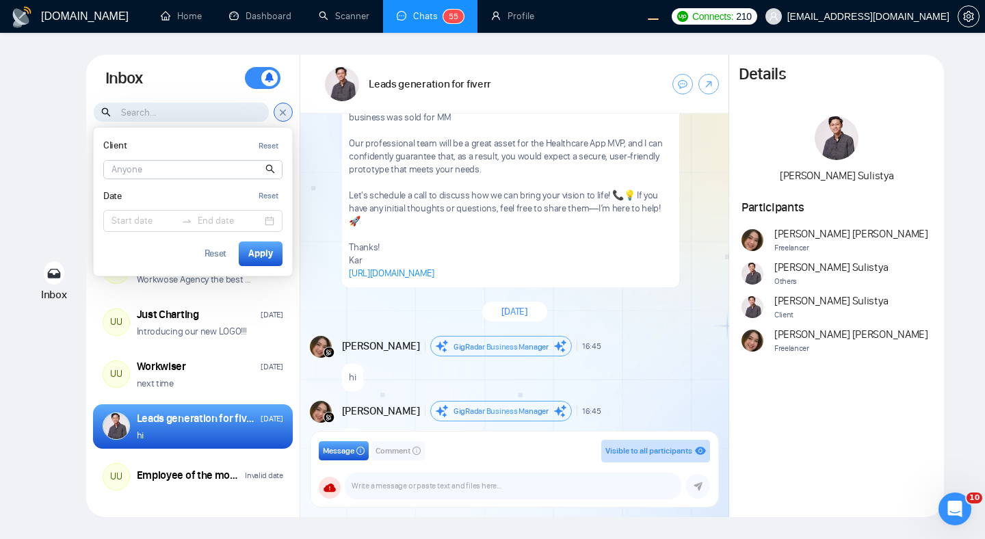
click at [226, 164] on input at bounding box center [193, 170] width 178 height 18
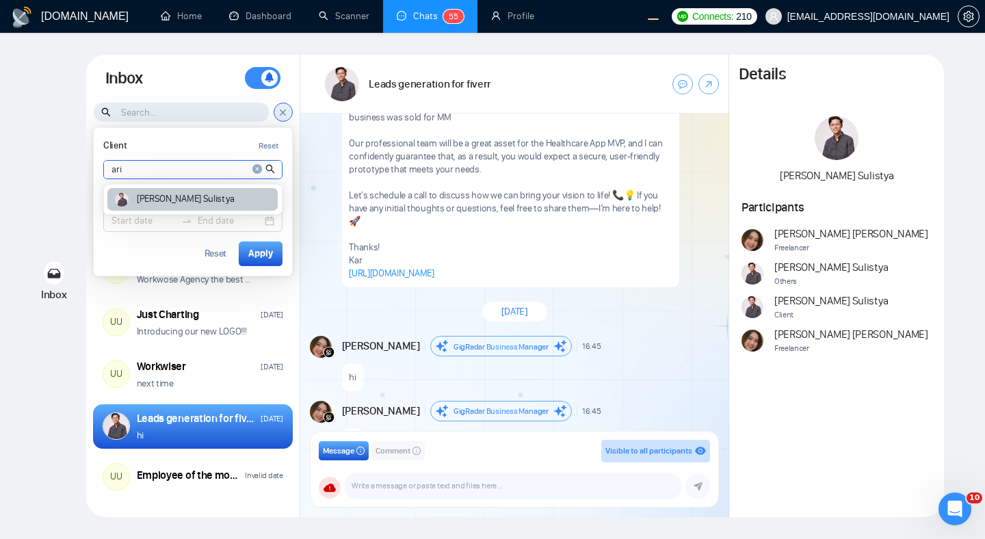
type input "ari"
click at [229, 197] on div "Ari Sulistya" at bounding box center [192, 199] width 170 height 23
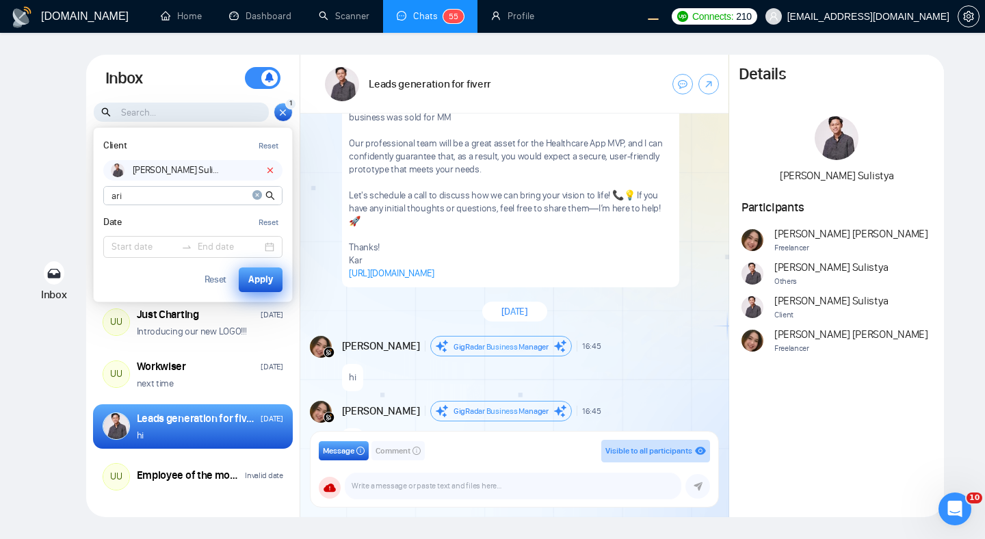
click at [252, 276] on div "Apply" at bounding box center [260, 279] width 25 height 15
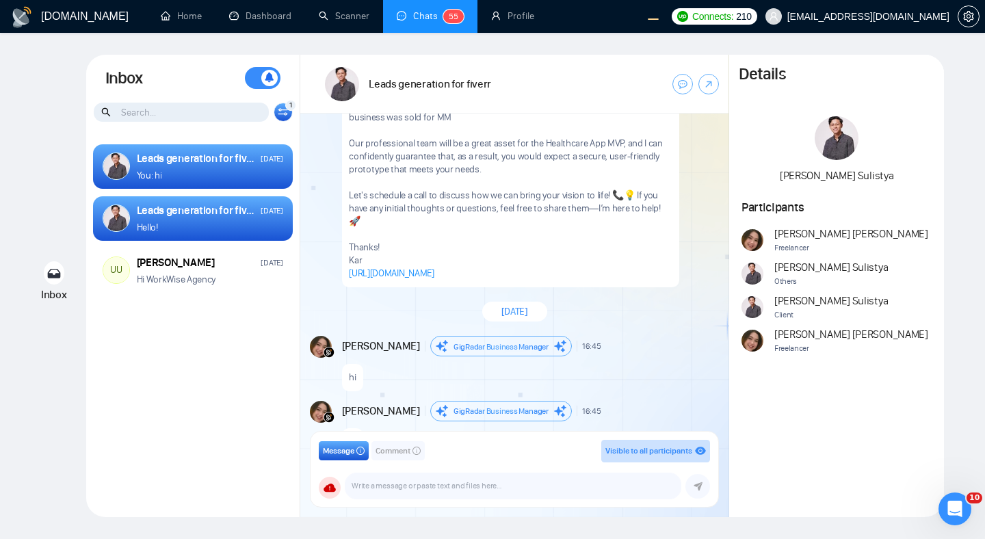
click at [249, 353] on div "Leads generation for fiverr Aug 26 You: hi Leads generation for fiverr Aug 22 H…" at bounding box center [193, 322] width 214 height 371
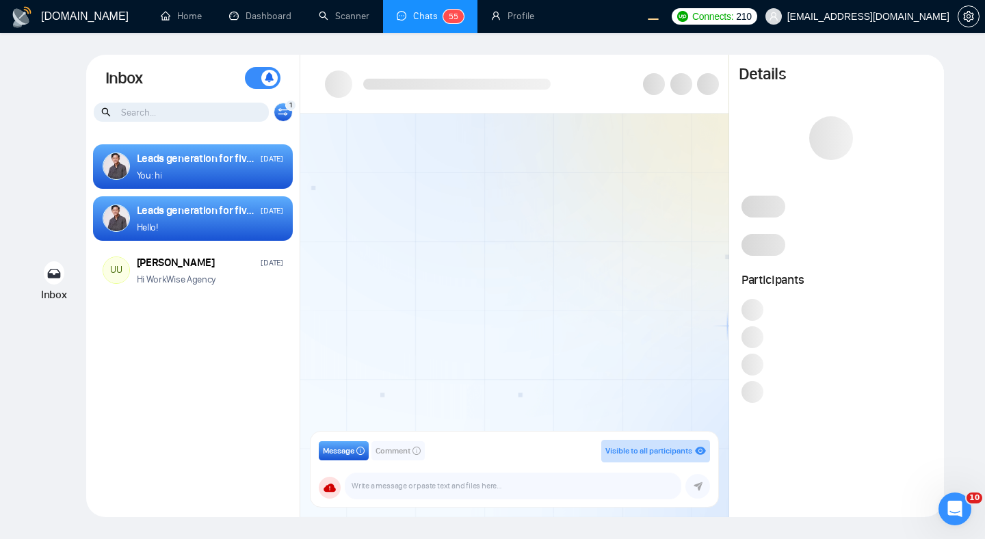
scroll to position [407, 0]
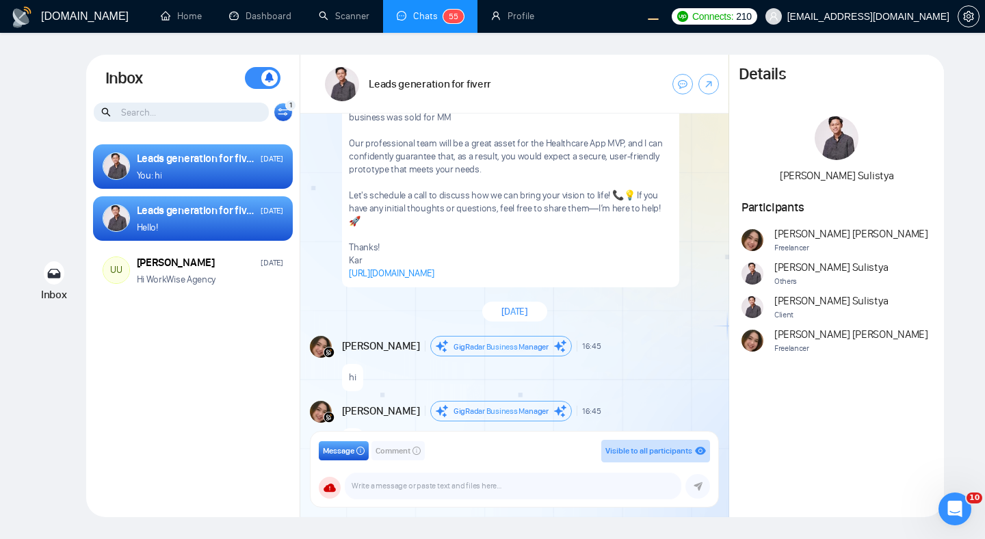
click at [288, 116] on icon at bounding box center [283, 112] width 10 height 8
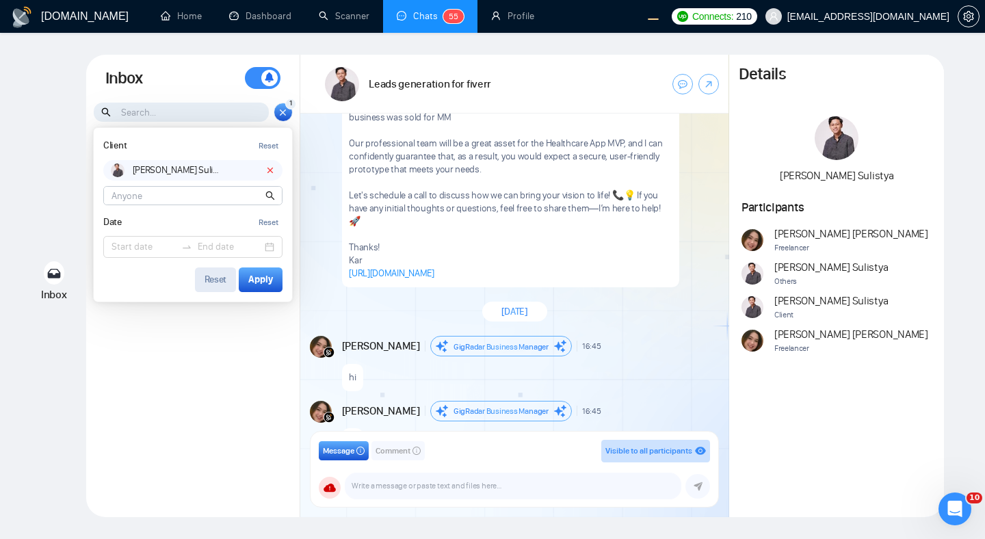
click at [216, 276] on div "Reset" at bounding box center [216, 280] width 23 height 10
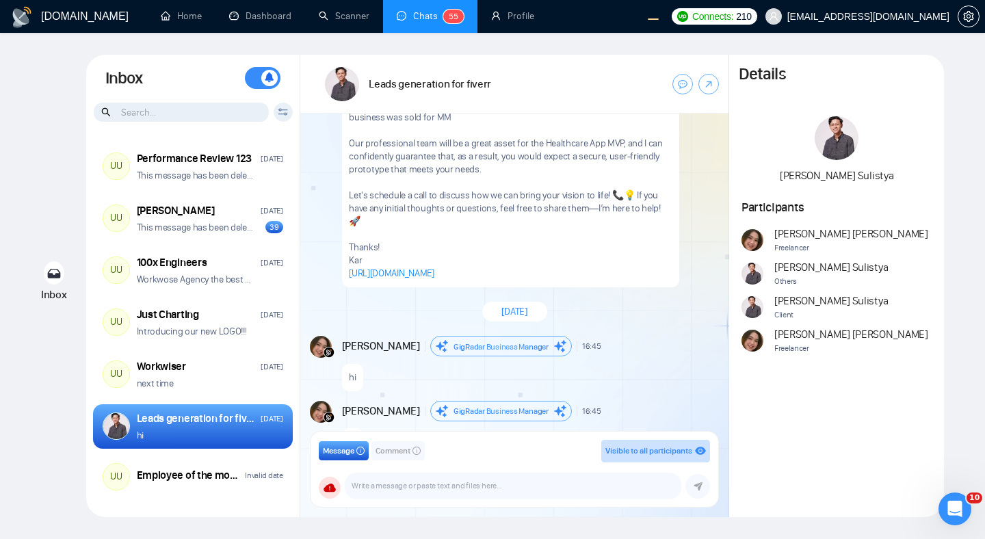
click at [233, 109] on input at bounding box center [181, 112] width 175 height 19
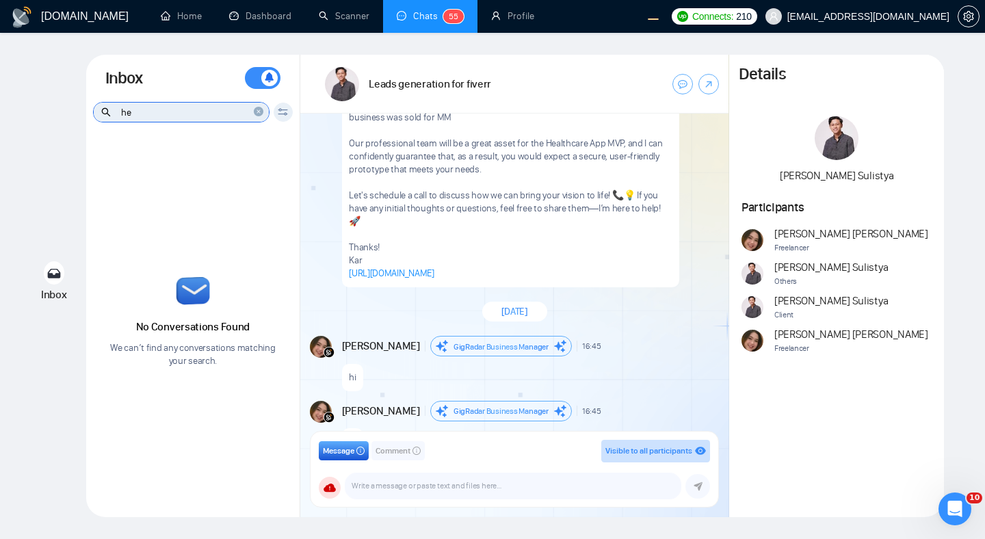
type input "h"
type input "hey"
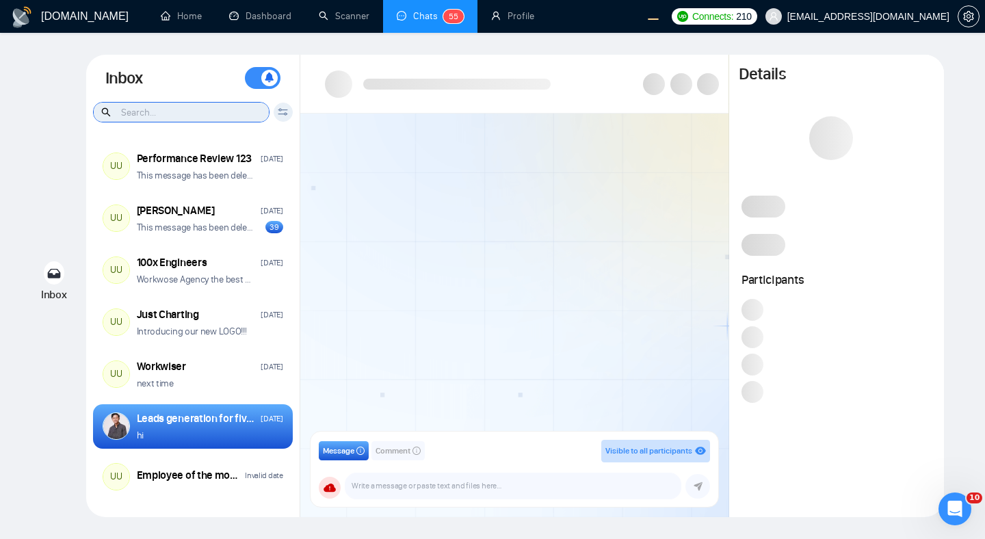
click at [183, 115] on input at bounding box center [181, 112] width 175 height 19
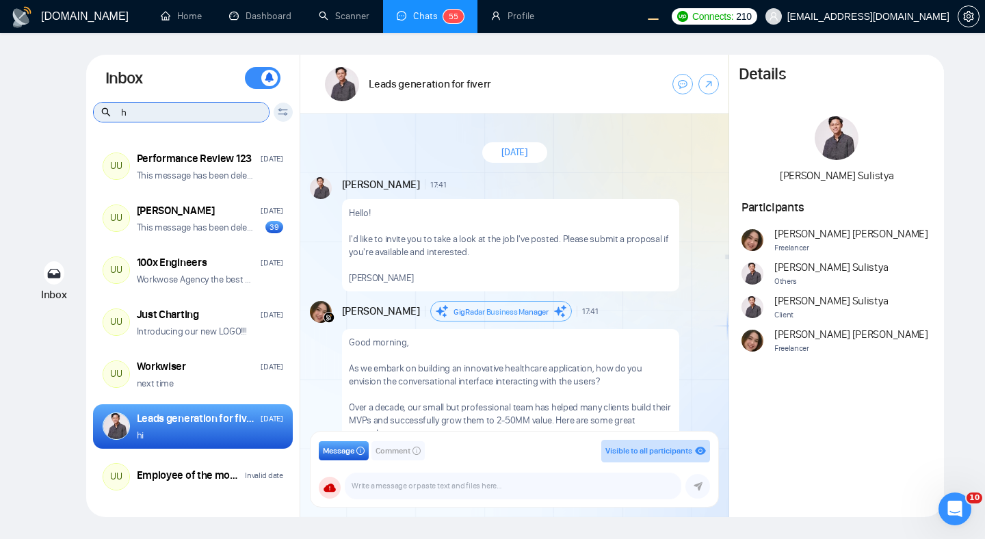
scroll to position [407, 0]
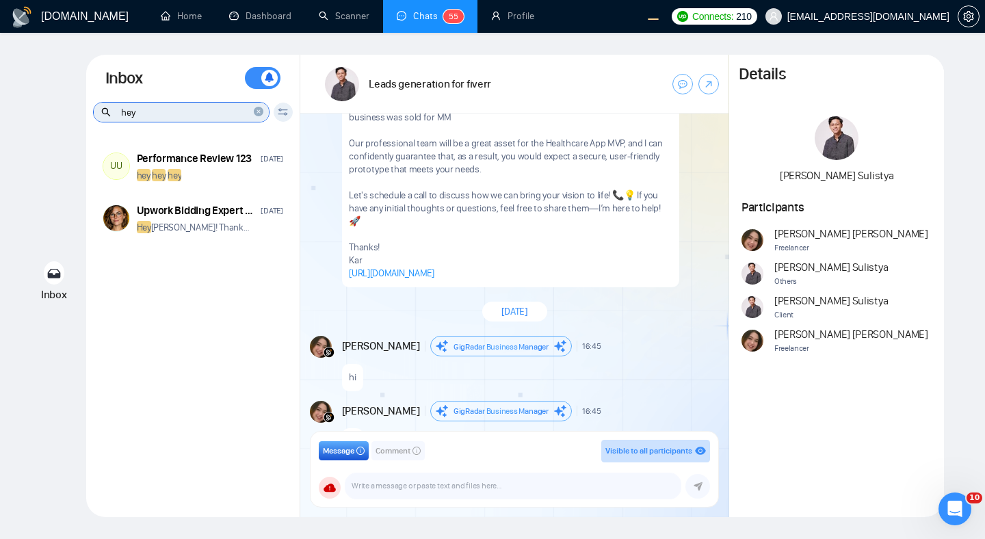
type input "hey"
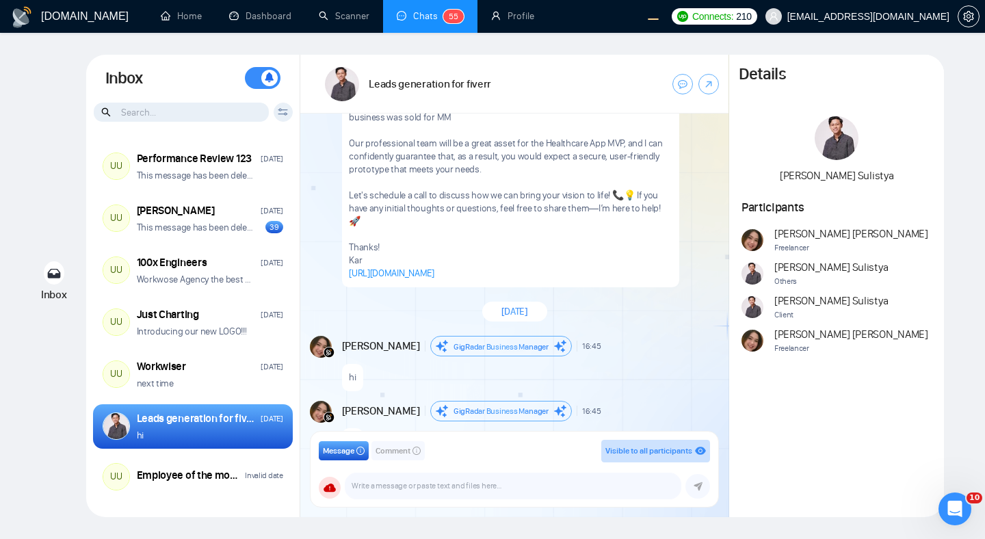
click at [280, 112] on icon at bounding box center [283, 112] width 10 height 8
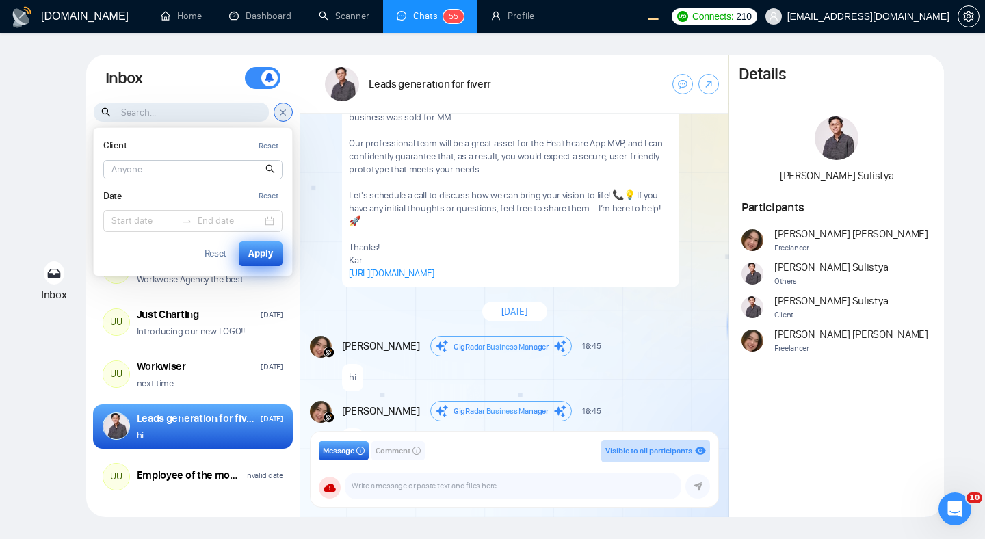
click at [264, 246] on div "Apply" at bounding box center [260, 253] width 25 height 15
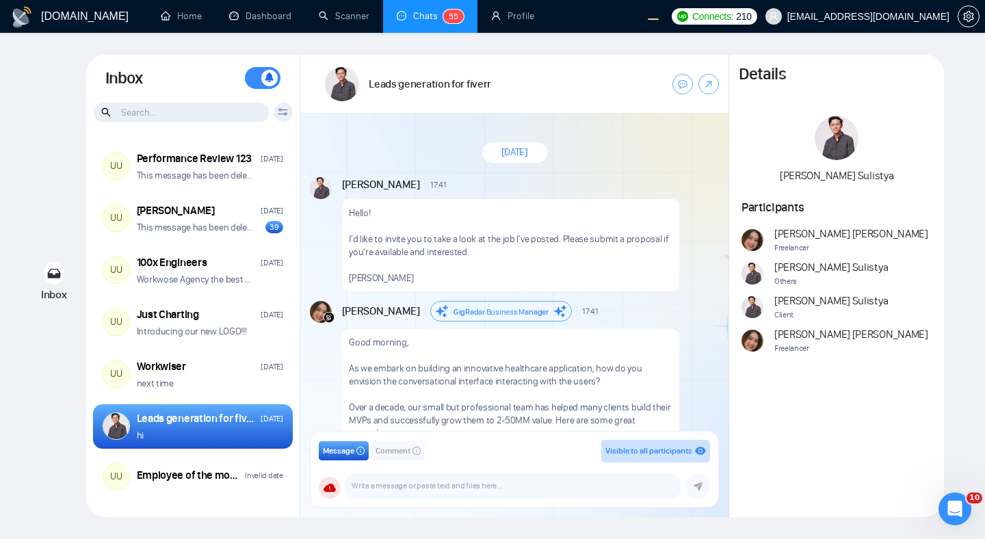
scroll to position [407, 0]
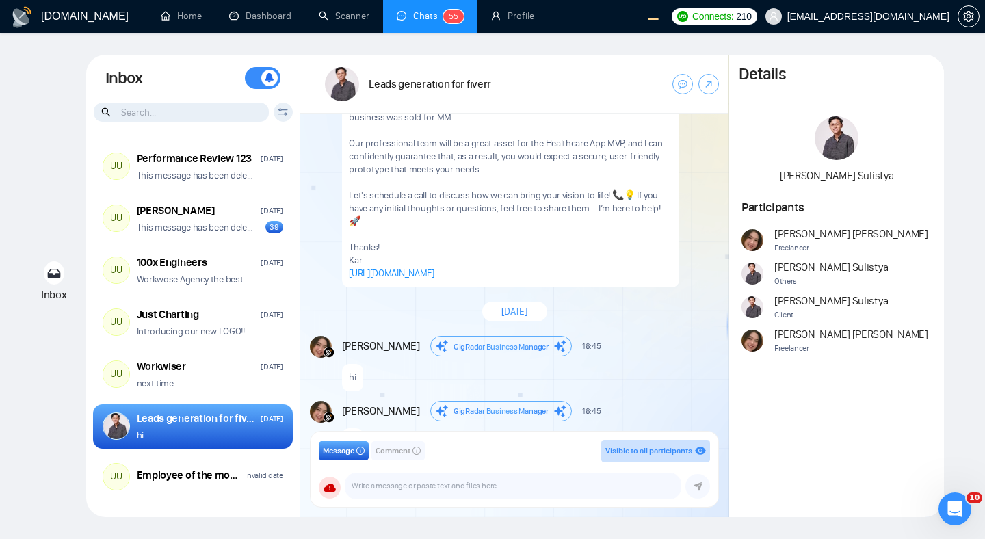
click at [192, 114] on input at bounding box center [181, 112] width 175 height 19
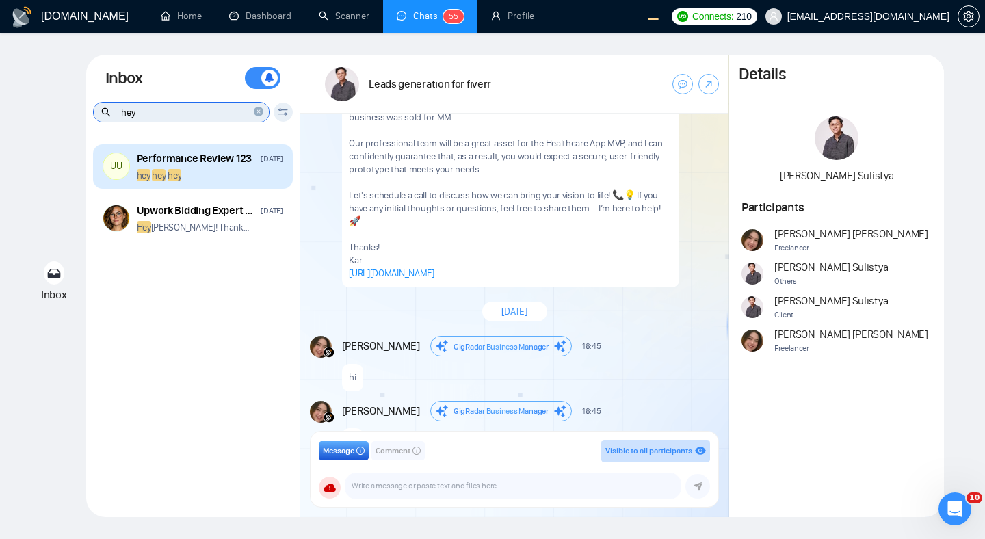
type input "hey"
click at [250, 171] on div "hey hey hey" at bounding box center [210, 175] width 146 height 13
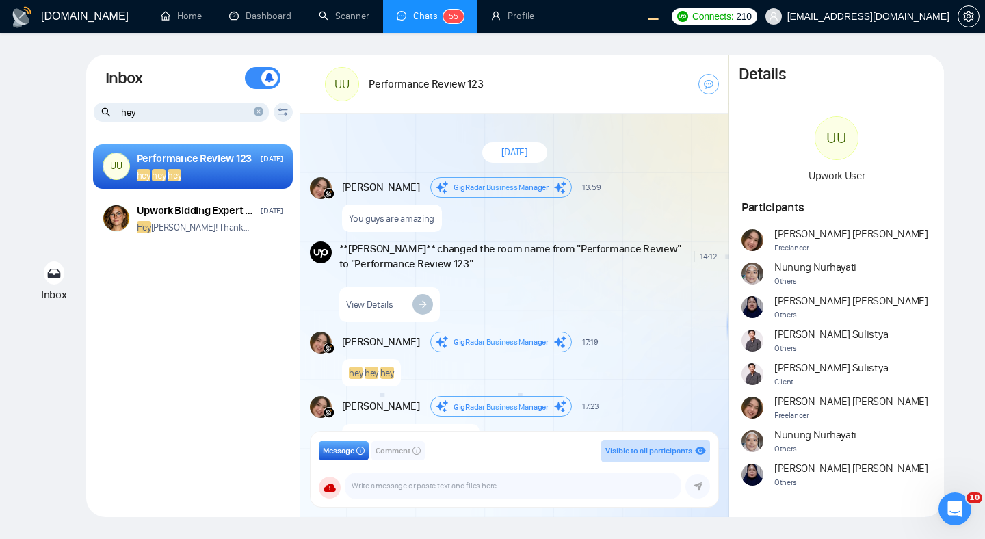
scroll to position [82, 0]
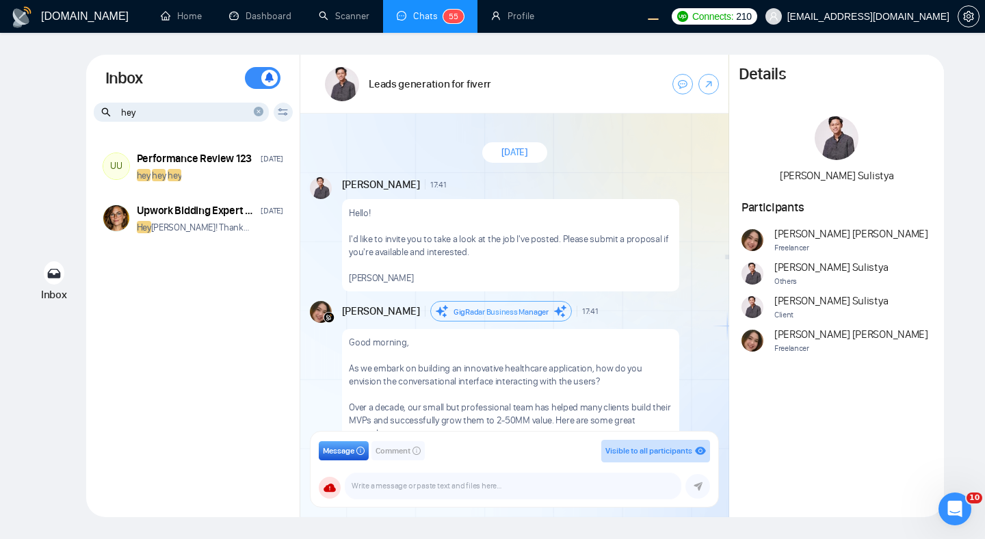
scroll to position [407, 0]
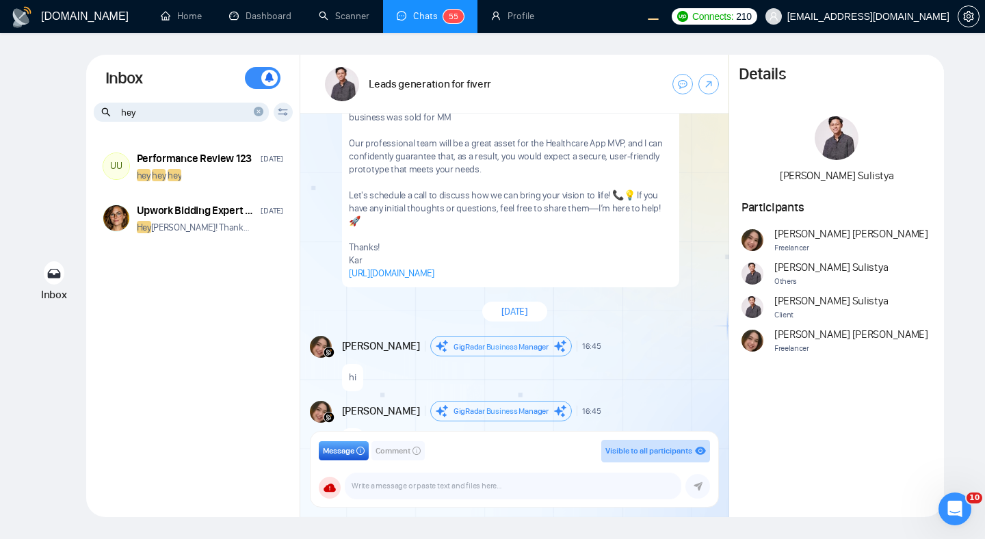
click at [256, 112] on icon "close-circle" at bounding box center [259, 112] width 10 height 10
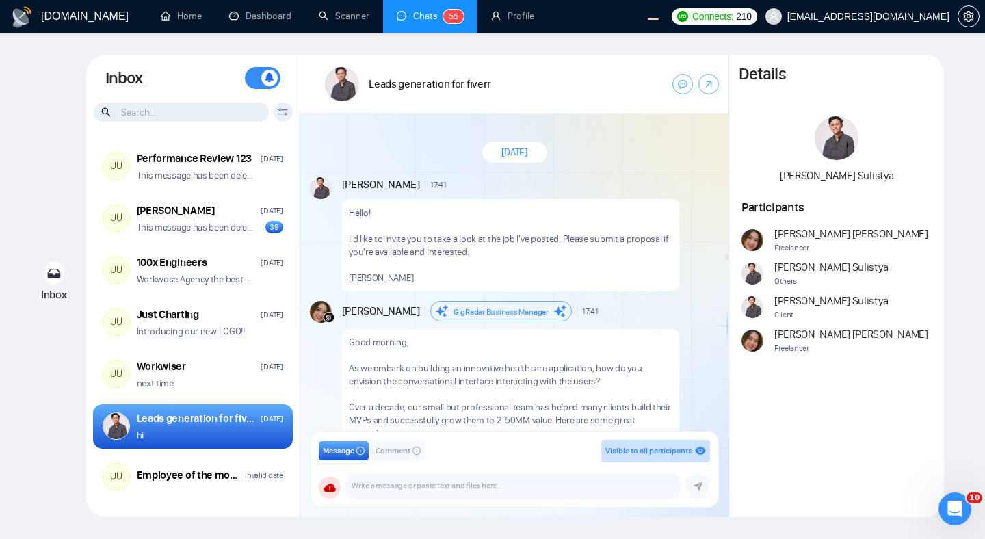
scroll to position [407, 0]
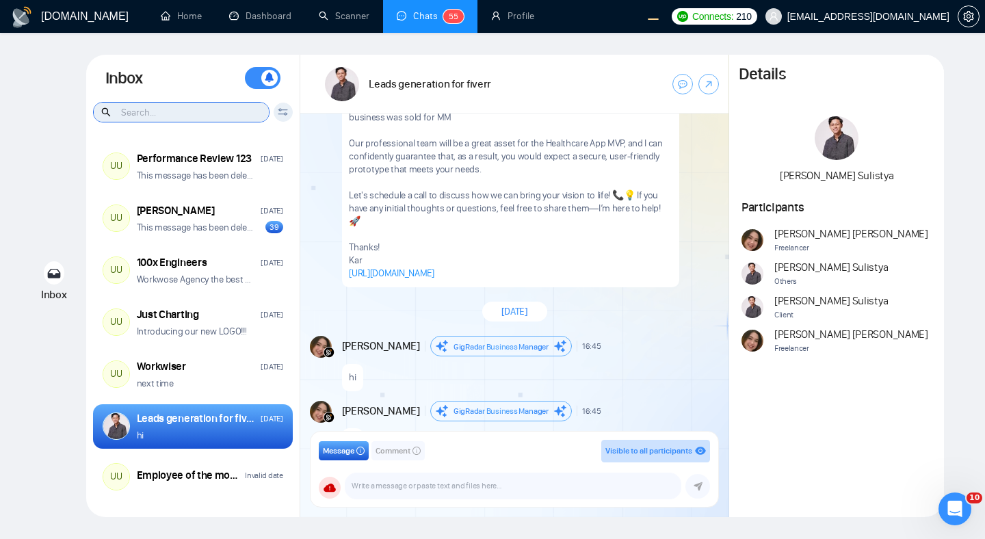
click at [144, 112] on input at bounding box center [181, 112] width 175 height 19
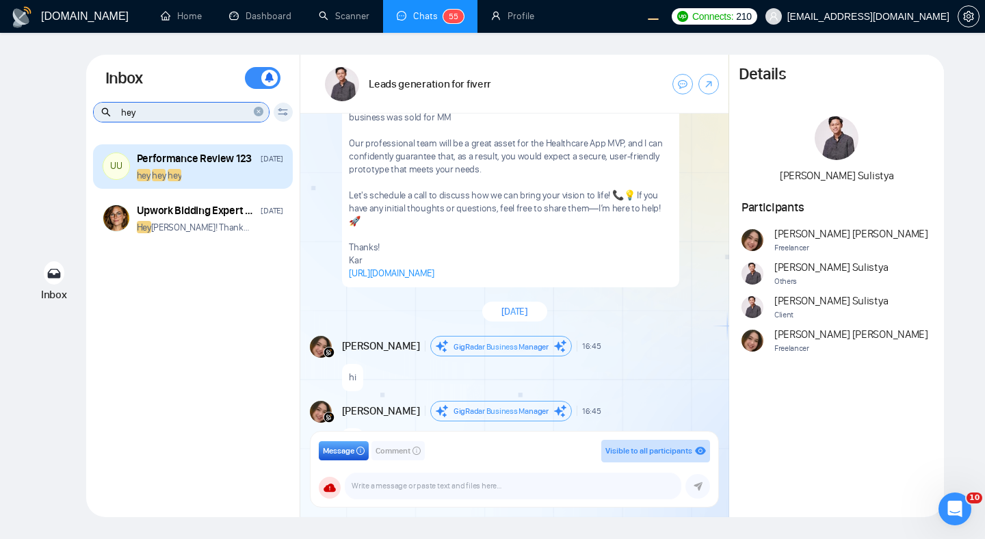
type input "hey"
click at [215, 181] on div "hey hey hey" at bounding box center [210, 175] width 146 height 13
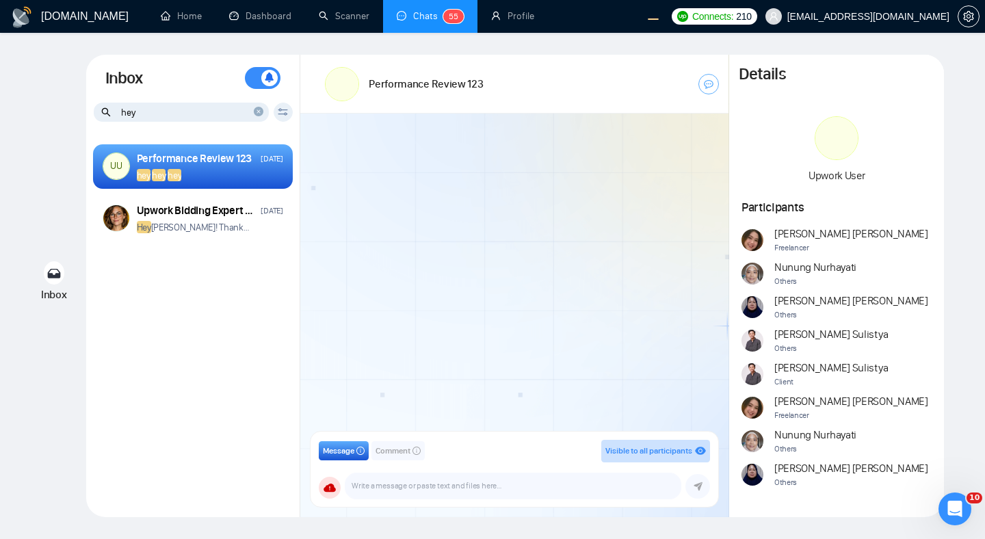
scroll to position [82, 0]
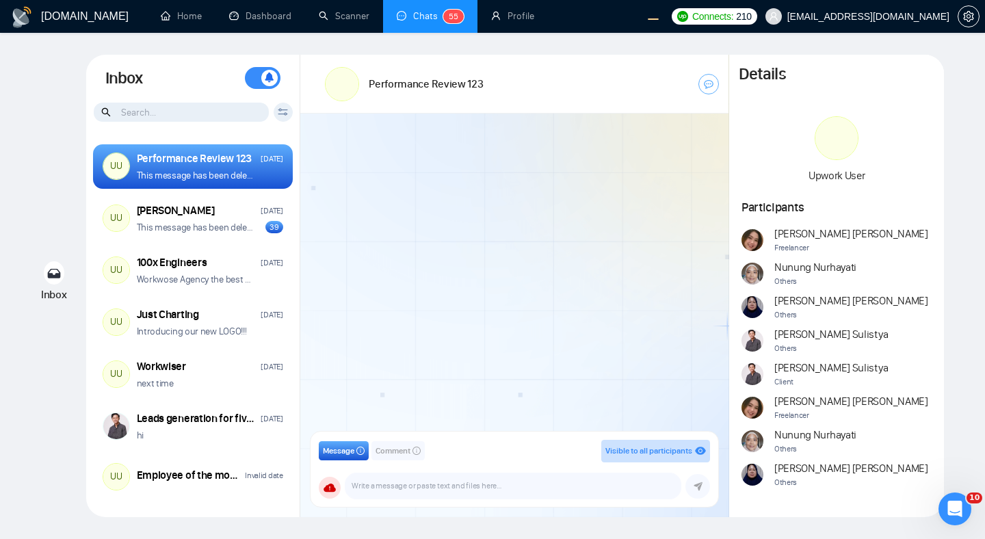
scroll to position [82, 0]
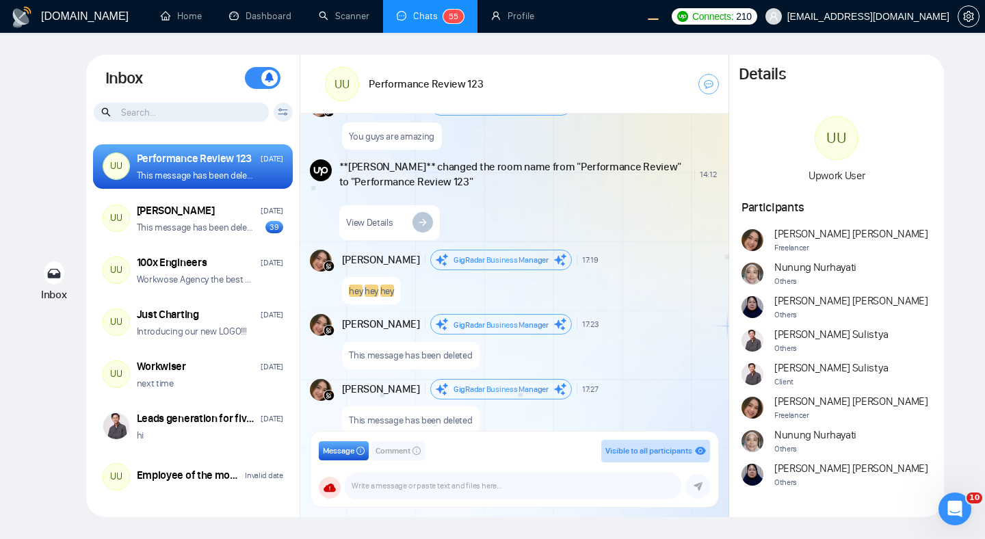
click at [849, 101] on div "Details UU Upwork User Participants [PERSON_NAME] Freelancer [PERSON_NAME] Othe…" at bounding box center [836, 286] width 215 height 463
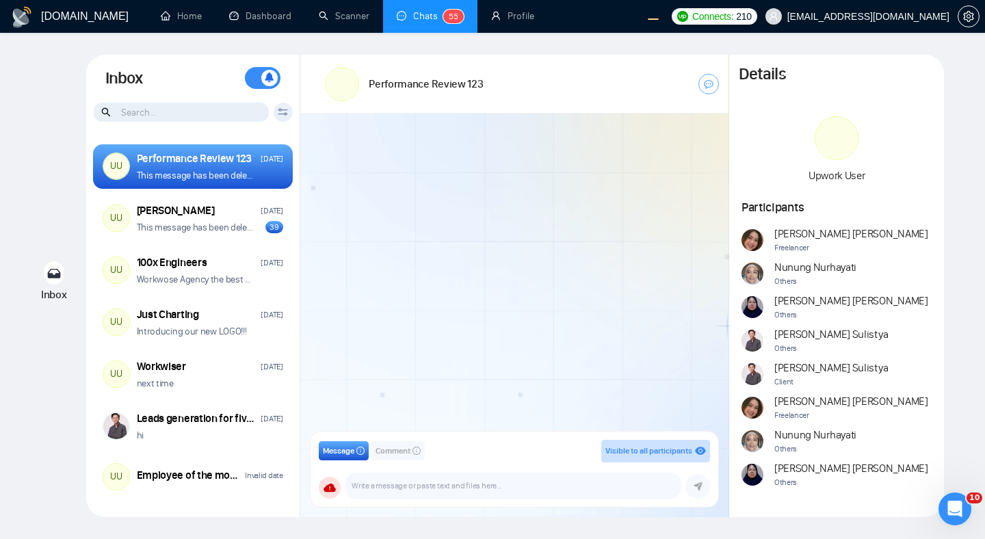
scroll to position [82, 0]
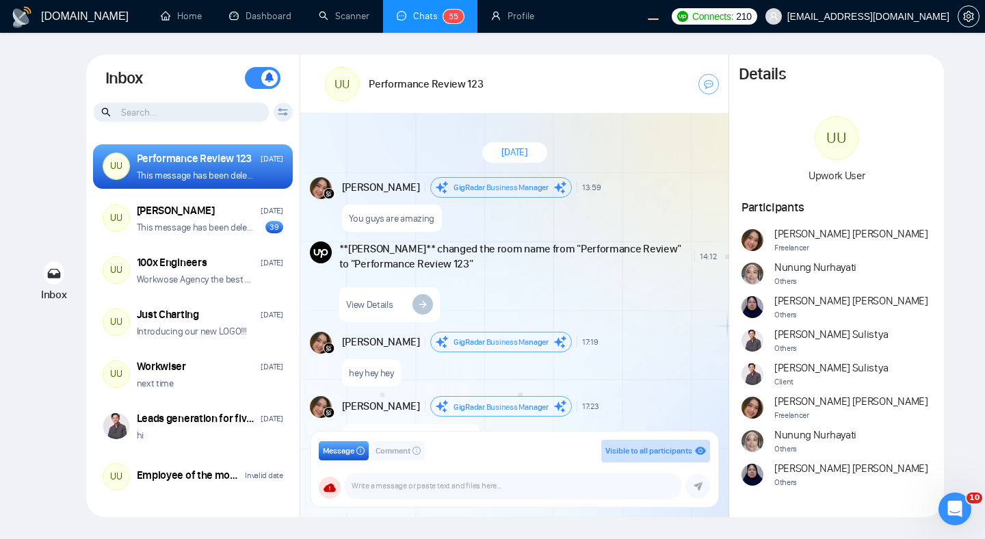
scroll to position [82, 0]
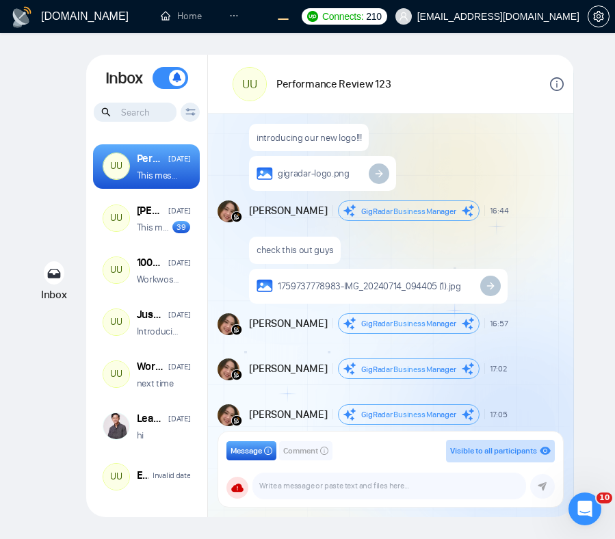
scroll to position [6415, 0]
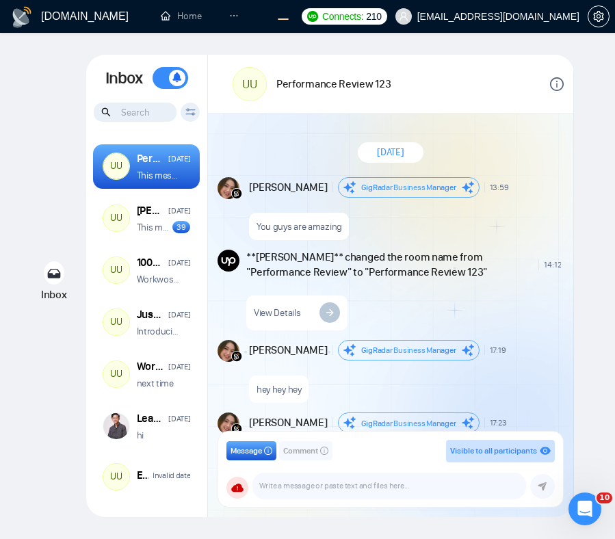
scroll to position [94, 0]
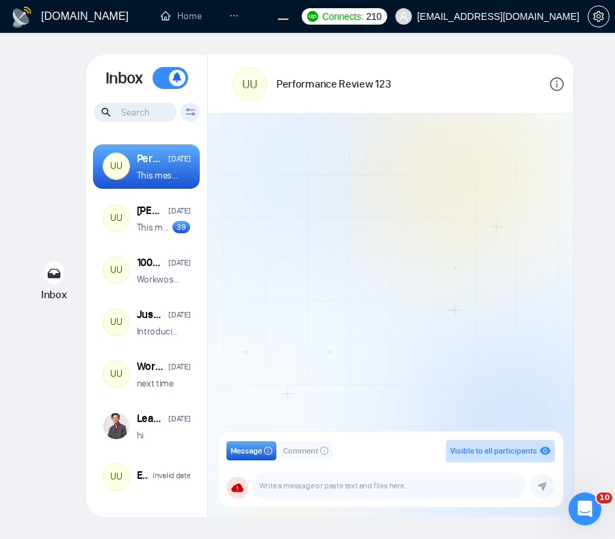
scroll to position [94, 0]
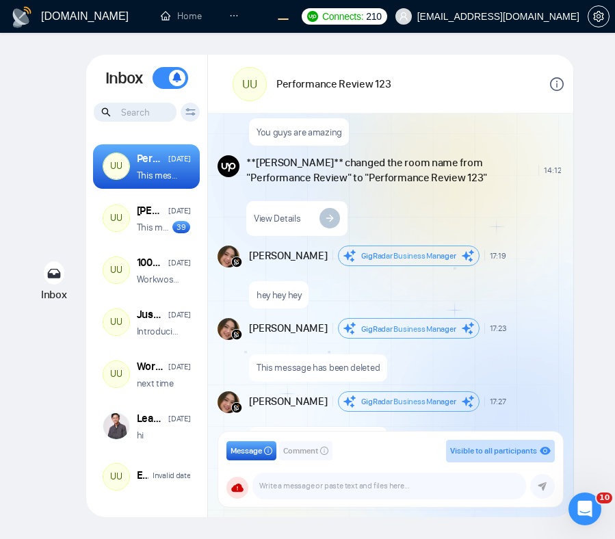
click at [129, 111] on input at bounding box center [135, 112] width 83 height 19
type input "hey"
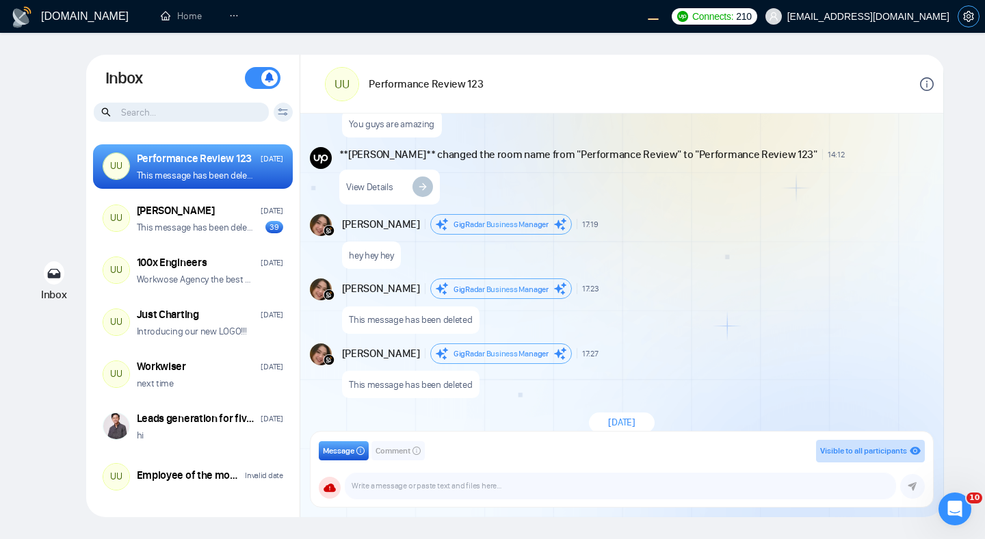
scroll to position [86, 0]
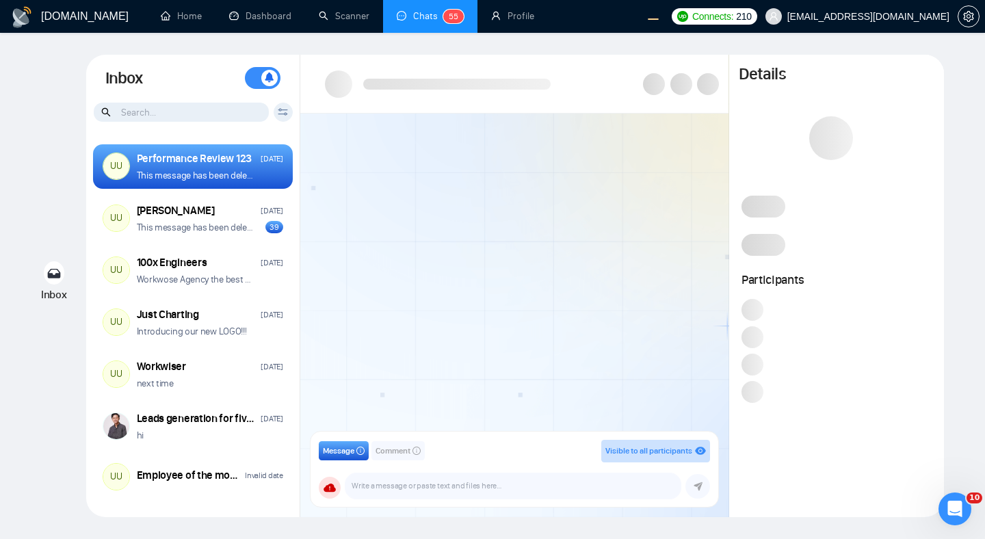
scroll to position [82, 0]
click at [660, 135] on div at bounding box center [514, 277] width 428 height 327
click at [625, 247] on div at bounding box center [514, 277] width 428 height 327
click at [432, 209] on div at bounding box center [514, 277] width 428 height 327
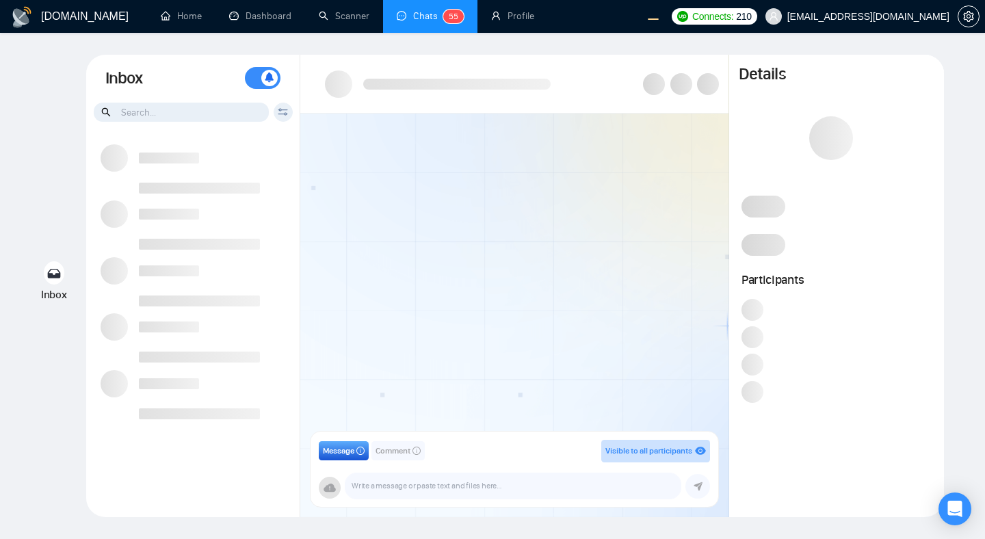
click at [759, 126] on div "Message Comment Visible to all participants GigRadar Business Manager salman.fa…" at bounding box center [622, 286] width 644 height 463
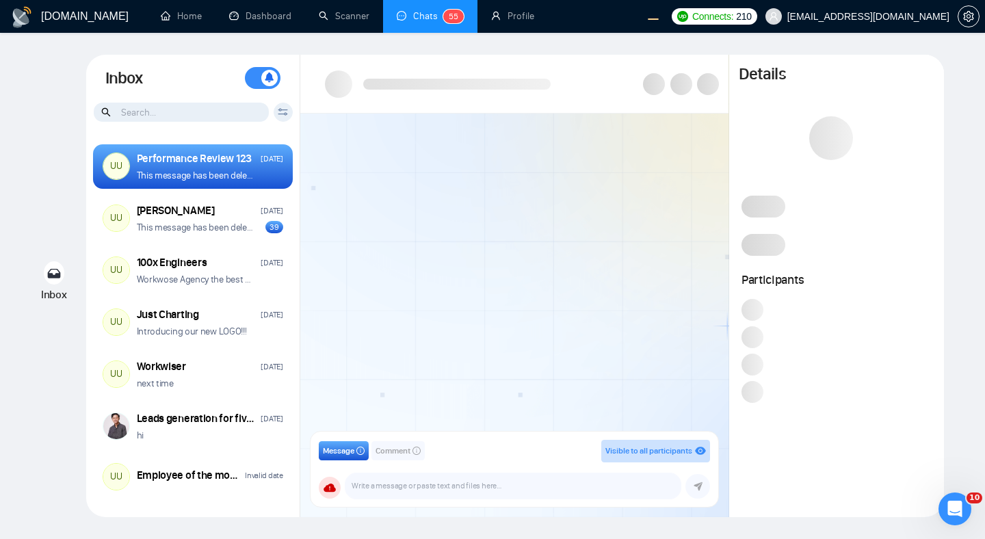
click at [582, 229] on div at bounding box center [514, 277] width 428 height 327
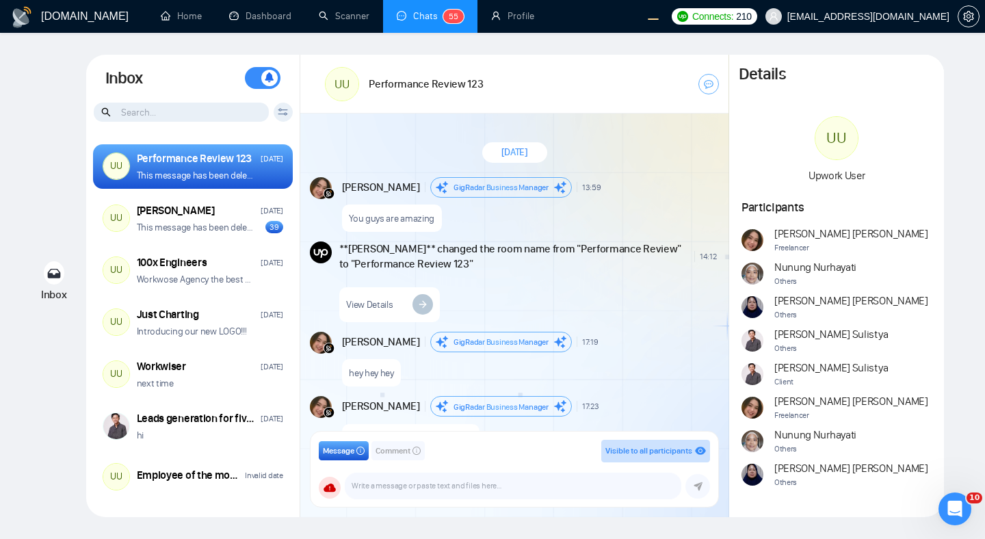
scroll to position [82, 0]
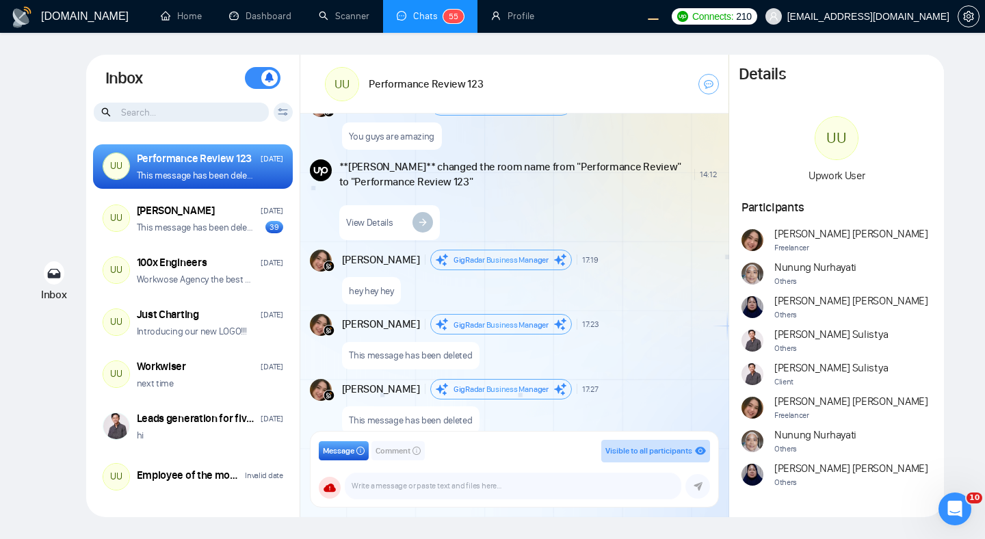
click at [518, 200] on div "View Details" at bounding box center [528, 219] width 378 height 42
click at [670, 135] on div "You guys are amazing" at bounding box center [529, 133] width 375 height 35
click at [613, 150] on div "August 27, 2025 Andrian Marsella GigRadar Business Manager 13:59 New Message Yo…" at bounding box center [514, 277] width 428 height 327
click at [635, 153] on div "August 27, 2025 Andrian Marsella GigRadar Business Manager 13:59 New Message Yo…" at bounding box center [514, 277] width 428 height 327
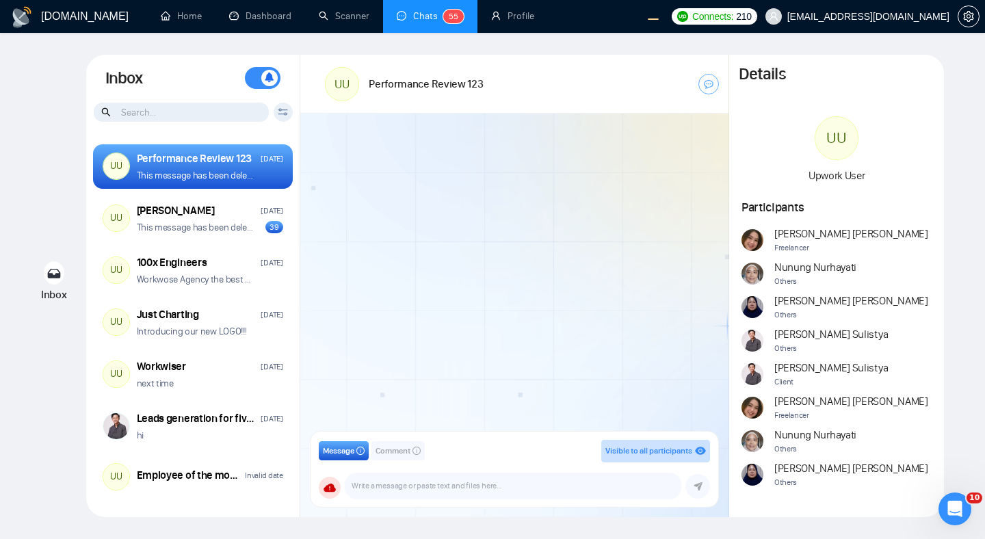
scroll to position [82, 0]
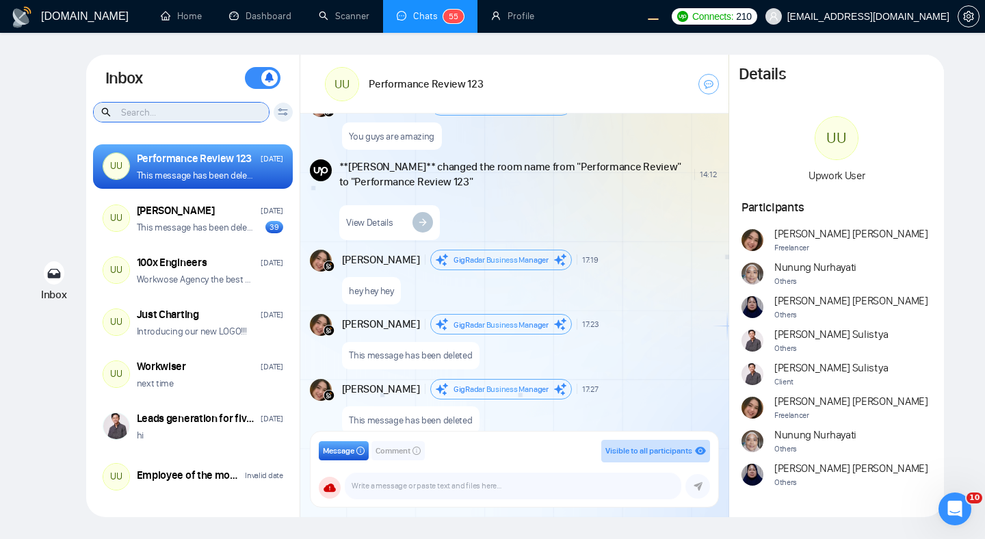
click at [148, 105] on input at bounding box center [181, 112] width 175 height 19
type input "hey"
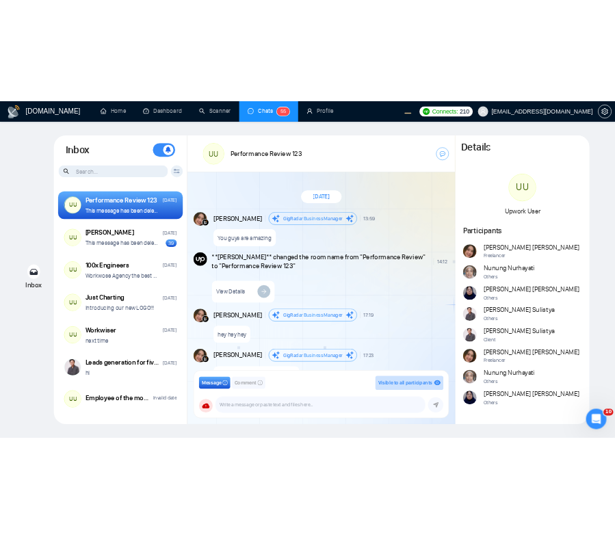
scroll to position [82, 0]
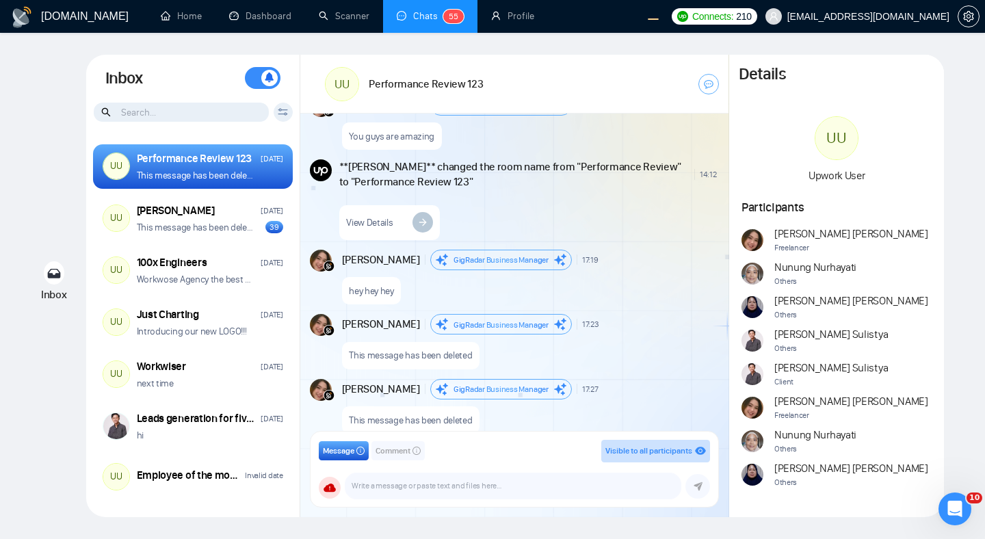
click at [603, 71] on div at bounding box center [642, 83] width 153 height 39
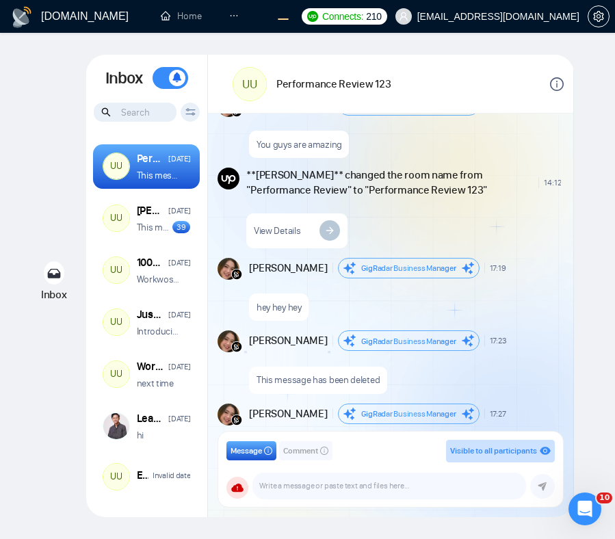
scroll to position [244, 0]
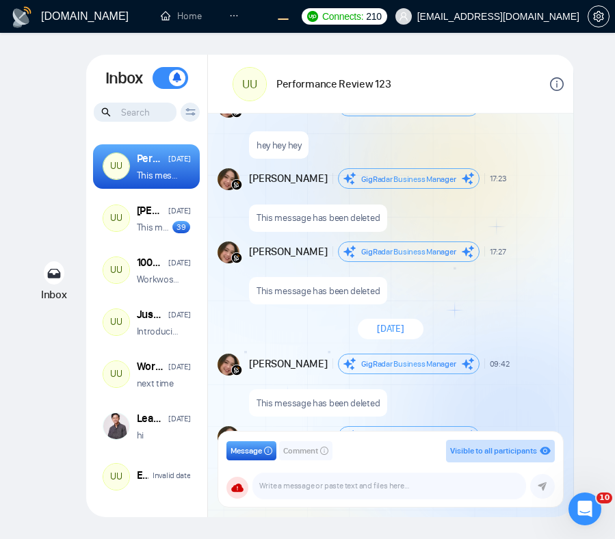
click at [129, 108] on input at bounding box center [135, 112] width 83 height 19
type input "hey"
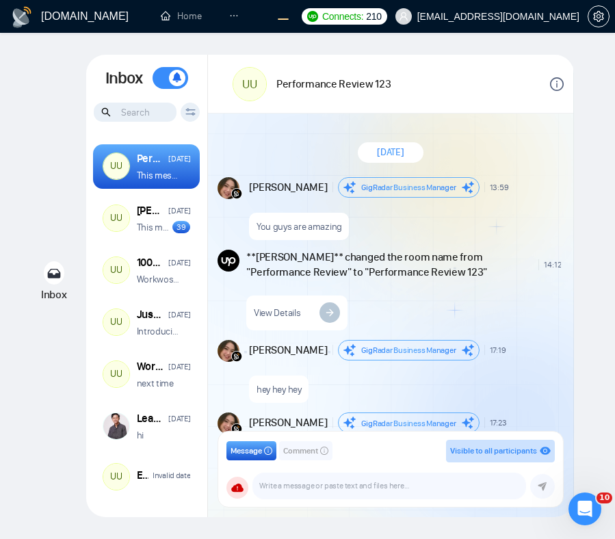
scroll to position [94, 0]
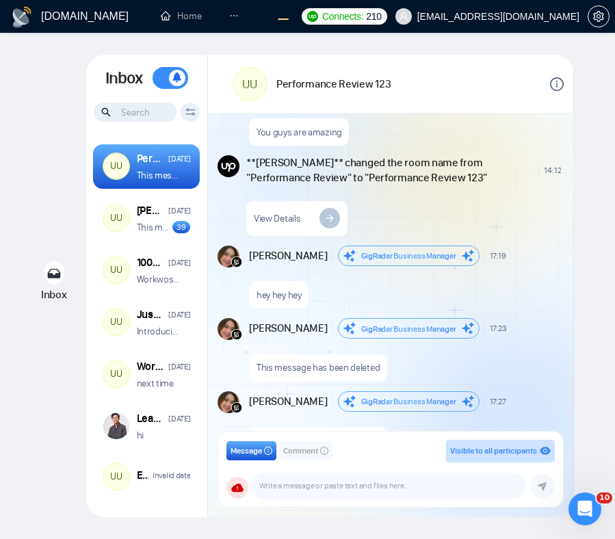
click at [140, 113] on input at bounding box center [135, 112] width 83 height 19
type input "hey"
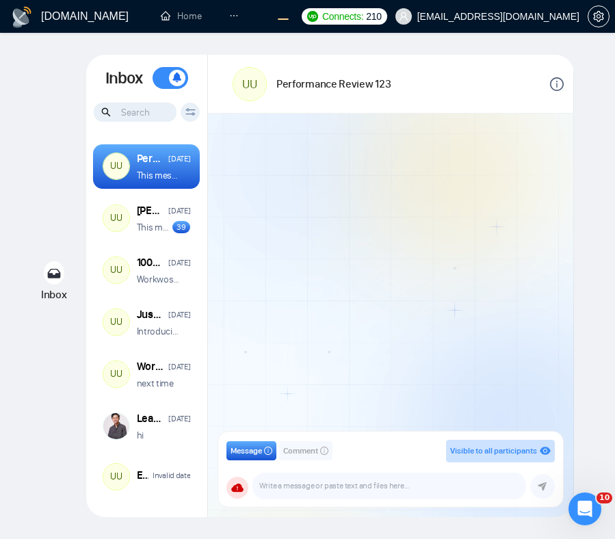
scroll to position [94, 0]
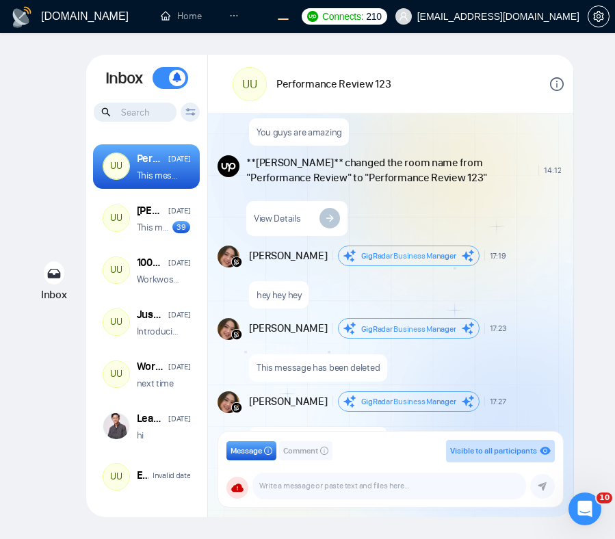
click at [368, 212] on div "View Details" at bounding box center [403, 215] width 315 height 42
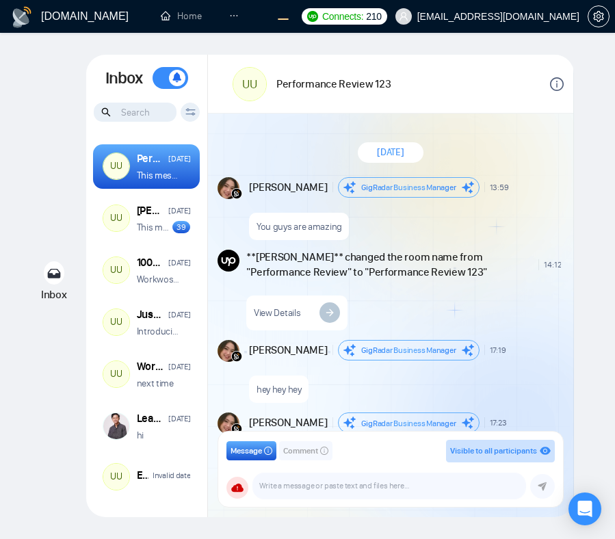
scroll to position [94, 0]
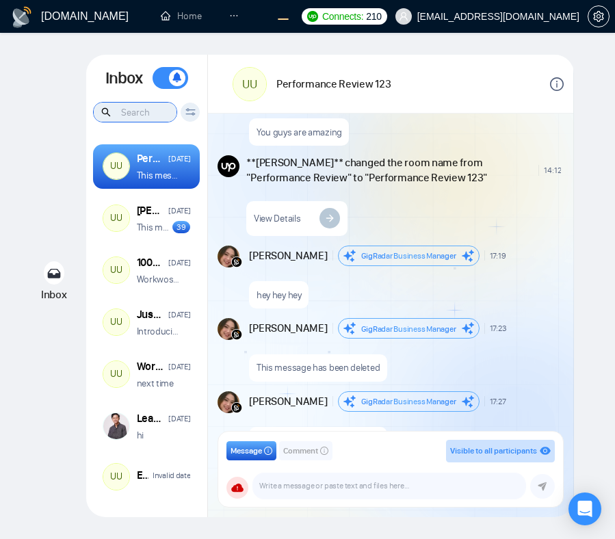
click at [148, 115] on input at bounding box center [135, 112] width 83 height 19
type input "hey"
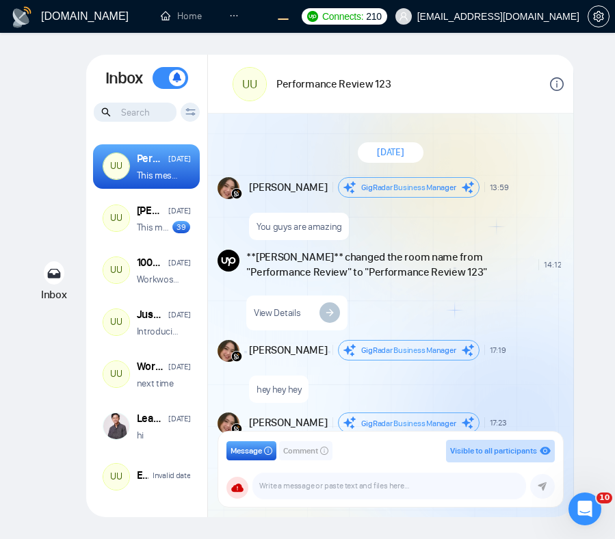
scroll to position [94, 0]
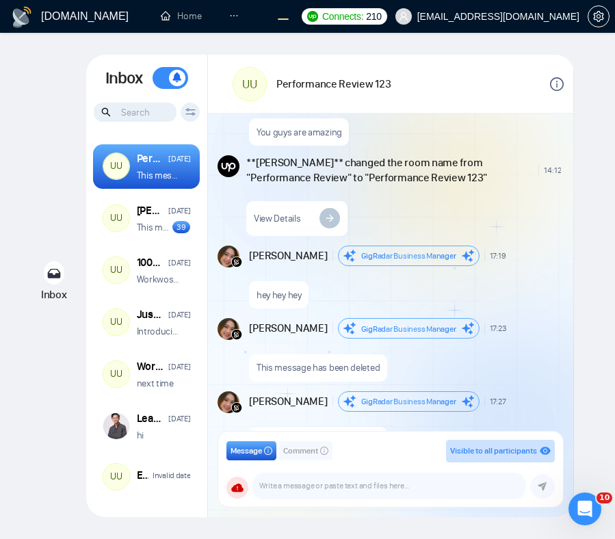
click at [140, 112] on input at bounding box center [135, 112] width 83 height 19
type input "hey"
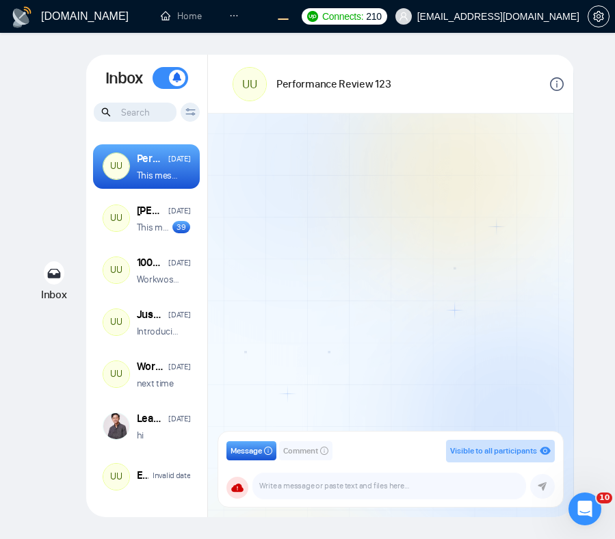
scroll to position [94, 0]
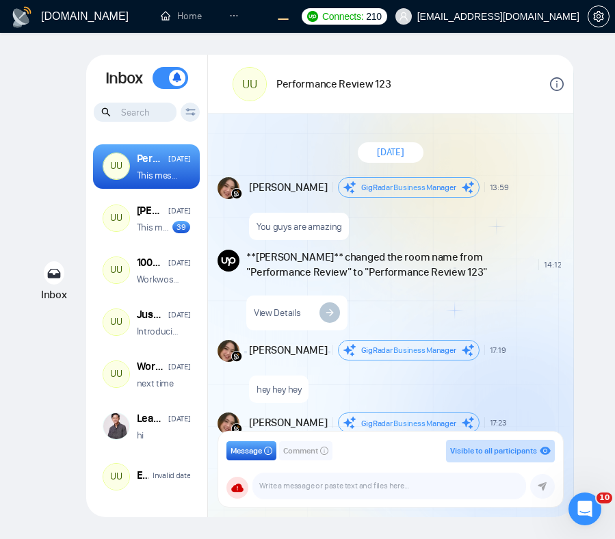
scroll to position [94, 0]
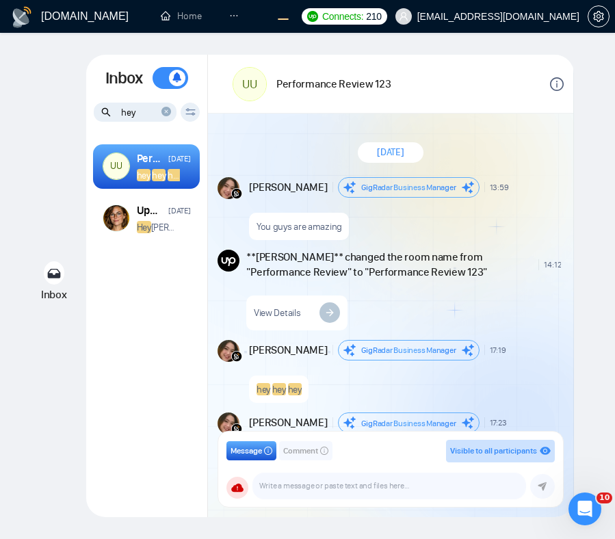
scroll to position [94, 0]
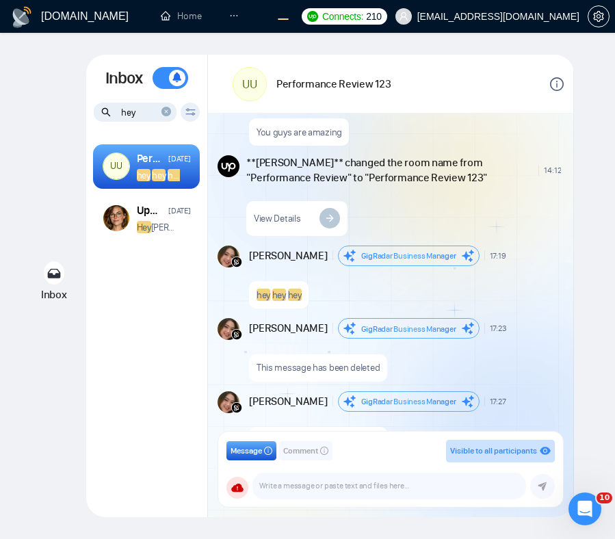
click at [25, 168] on div "Inbox Inbox Turn On Push Notifications Stay updated instantly with real-time al…" at bounding box center [307, 286] width 571 height 463
click at [168, 225] on p "Hey [PERSON_NAME]! Thanks for the offer but the first step would be to chat mor…" at bounding box center [158, 227] width 43 height 13
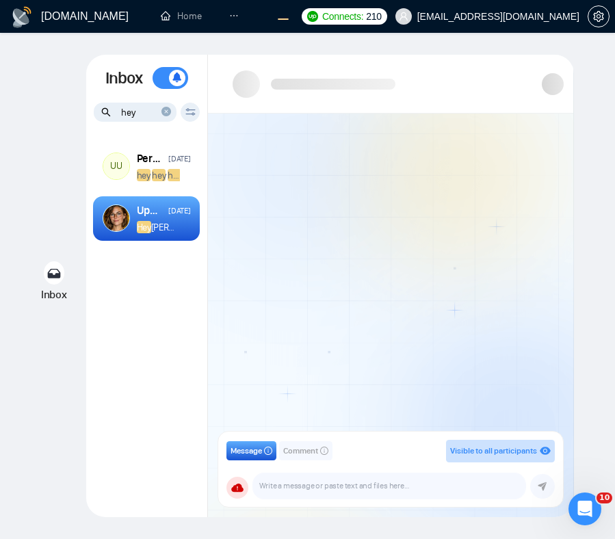
scroll to position [44, 0]
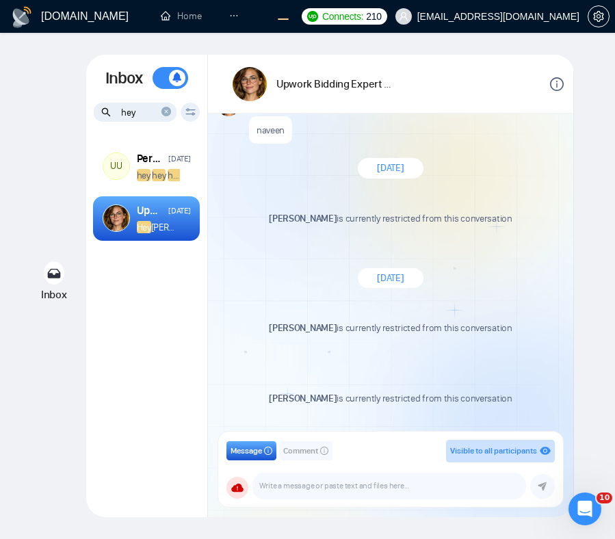
scroll to position [335, 0]
